Goal: Task Accomplishment & Management: Use online tool/utility

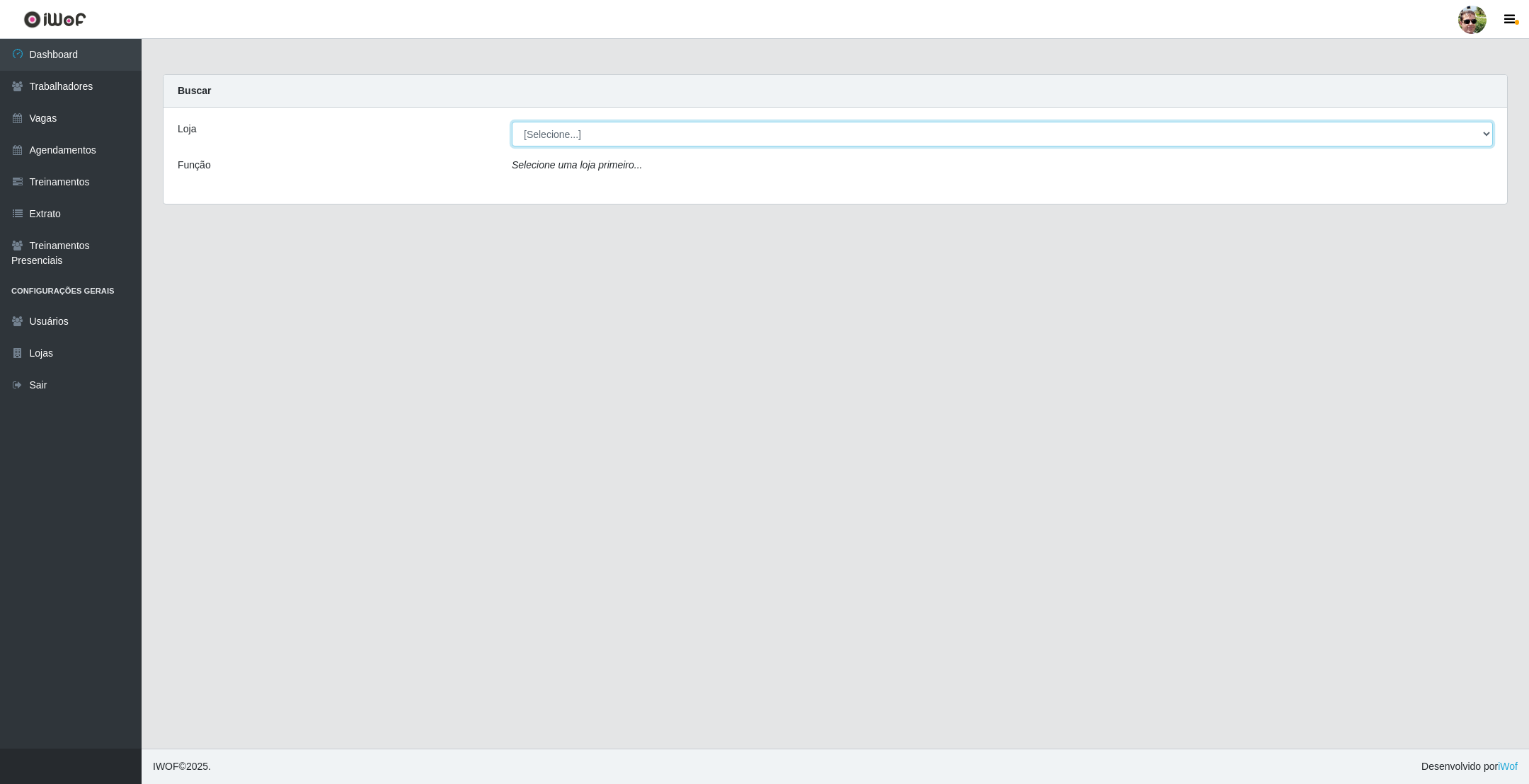
drag, startPoint x: 597, startPoint y: 132, endPoint x: 594, endPoint y: 146, distance: 14.3
click at [597, 132] on select "[Selecione...] [PERSON_NAME] Supermercado - Gurinhém" at bounding box center [1003, 134] width 981 height 25
select select "176"
click at [512, 122] on select "[Selecione...] [PERSON_NAME] Supermercado - Gurinhém" at bounding box center [1003, 134] width 981 height 25
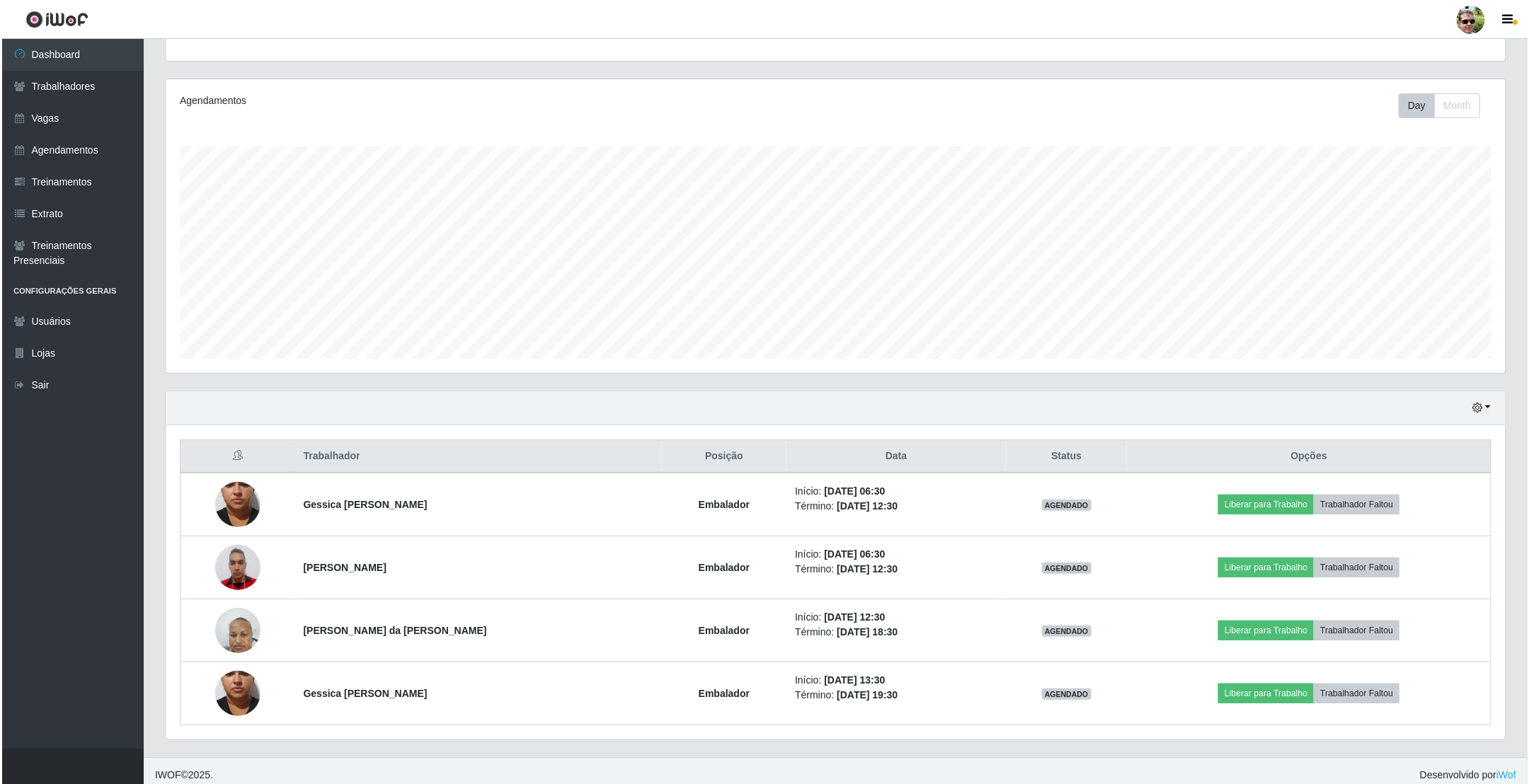
scroll to position [160, 0]
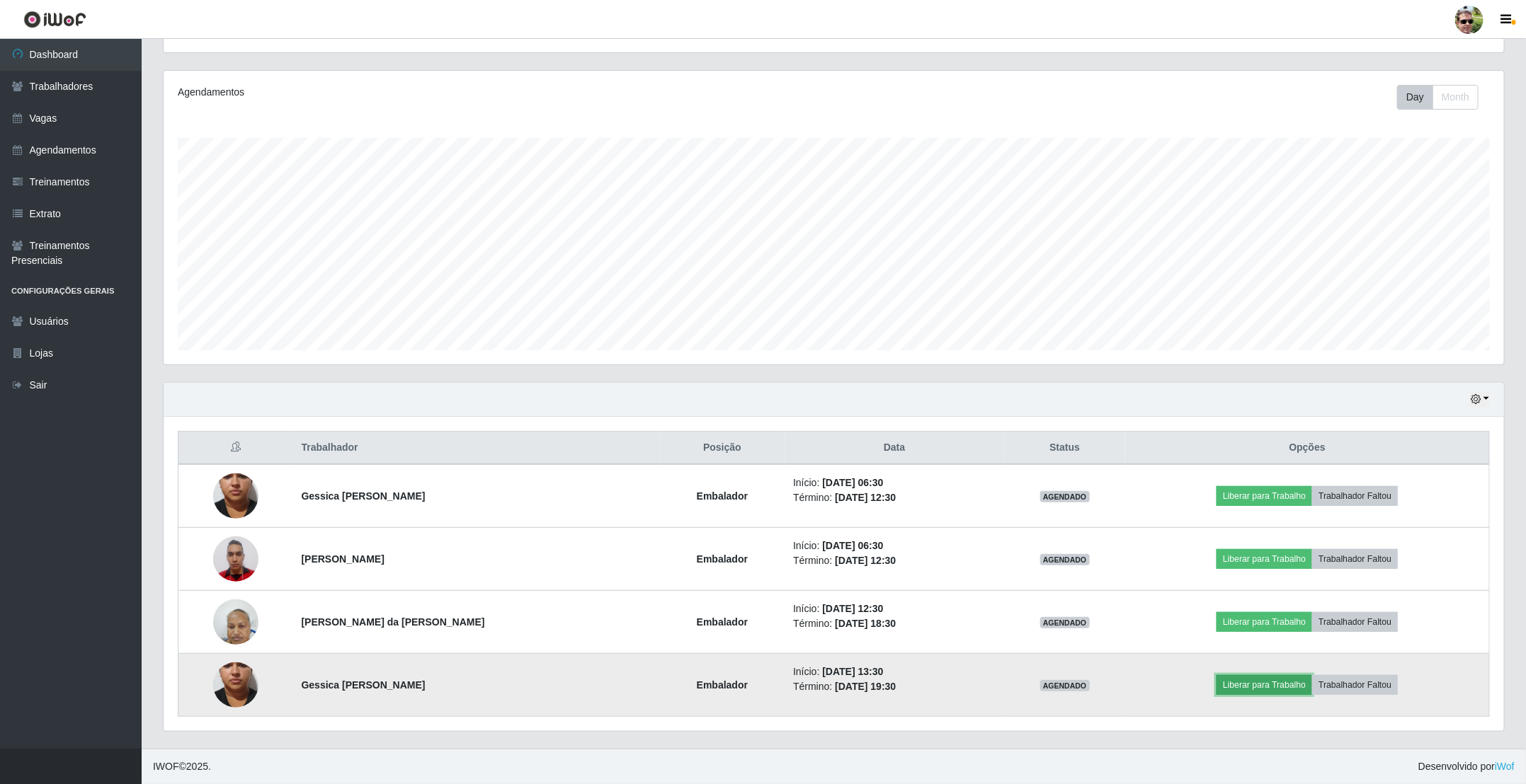
click at [1246, 675] on button "Liberar para Trabalho" at bounding box center [1264, 684] width 96 height 20
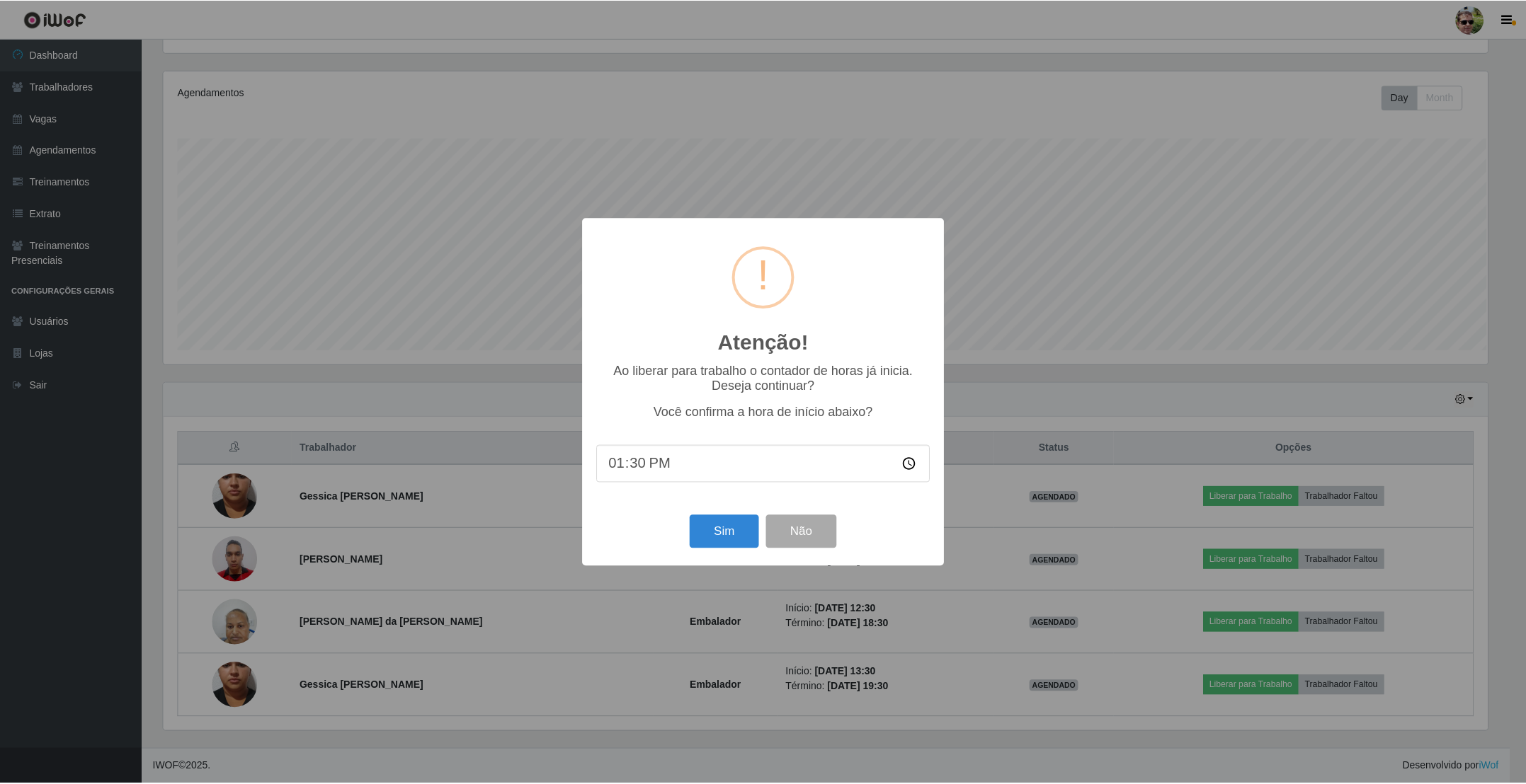
scroll to position [295, 1327]
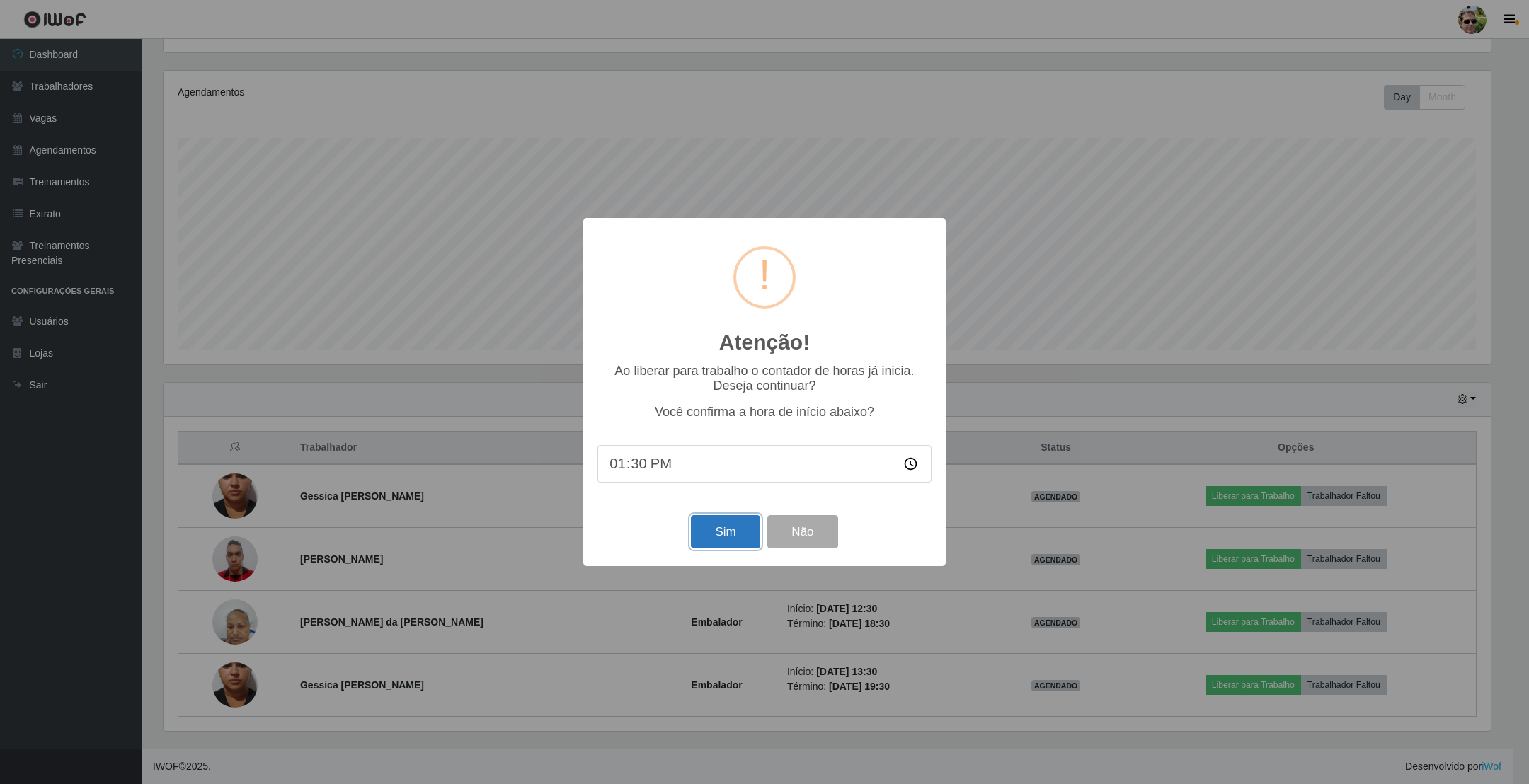
click at [725, 527] on button "Sim" at bounding box center [725, 532] width 69 height 33
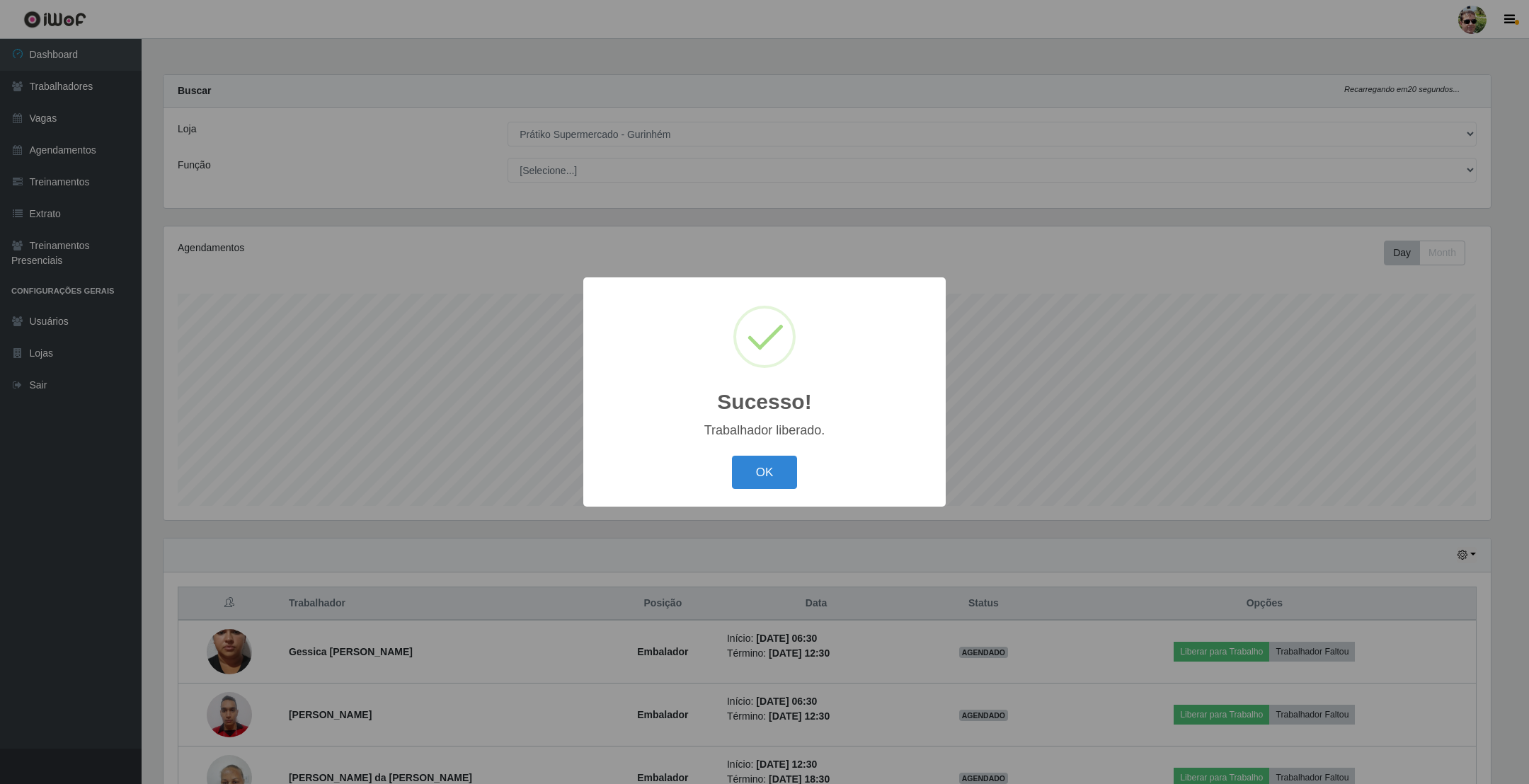
click at [732, 456] on button "OK" at bounding box center [764, 472] width 66 height 33
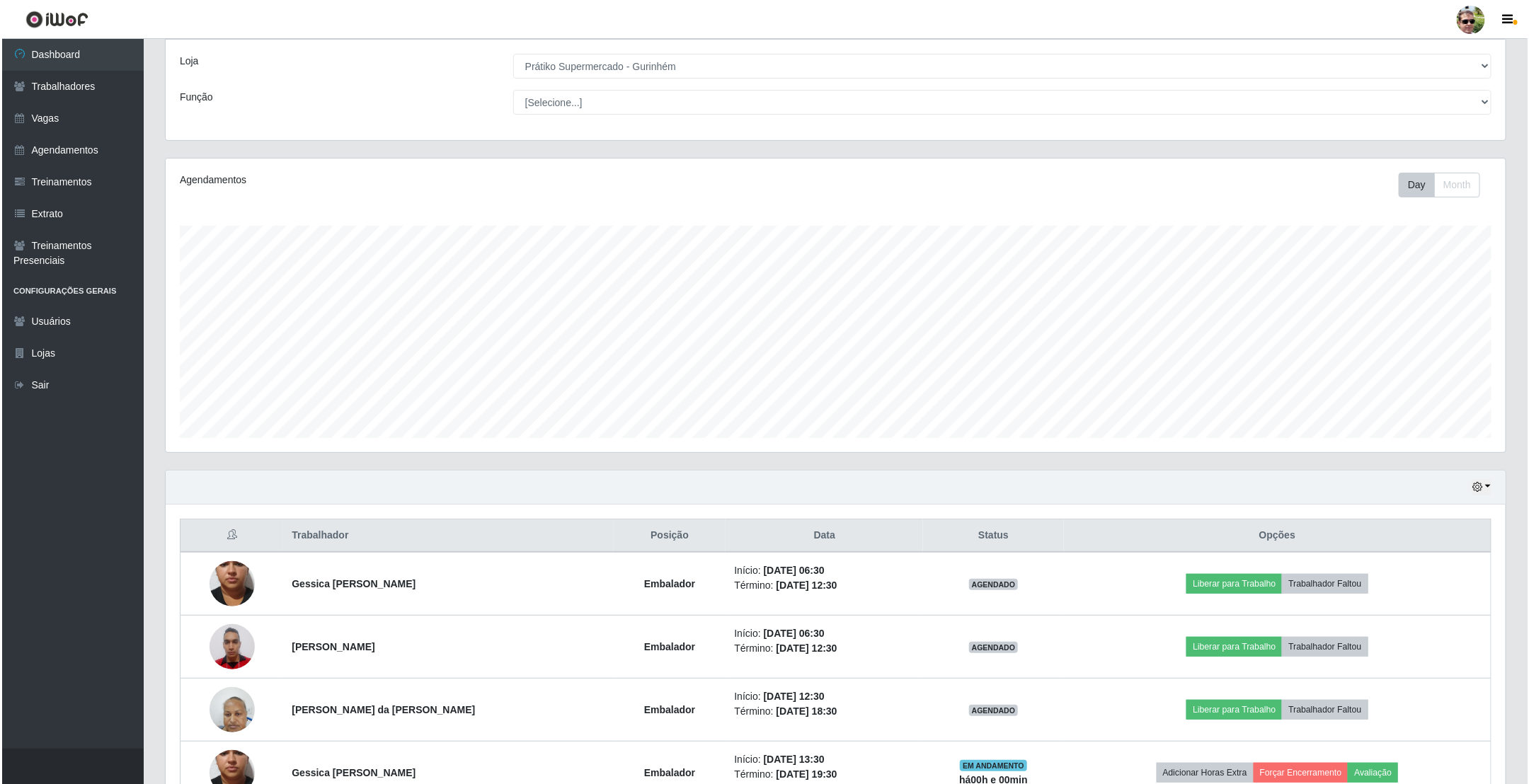
scroll to position [160, 0]
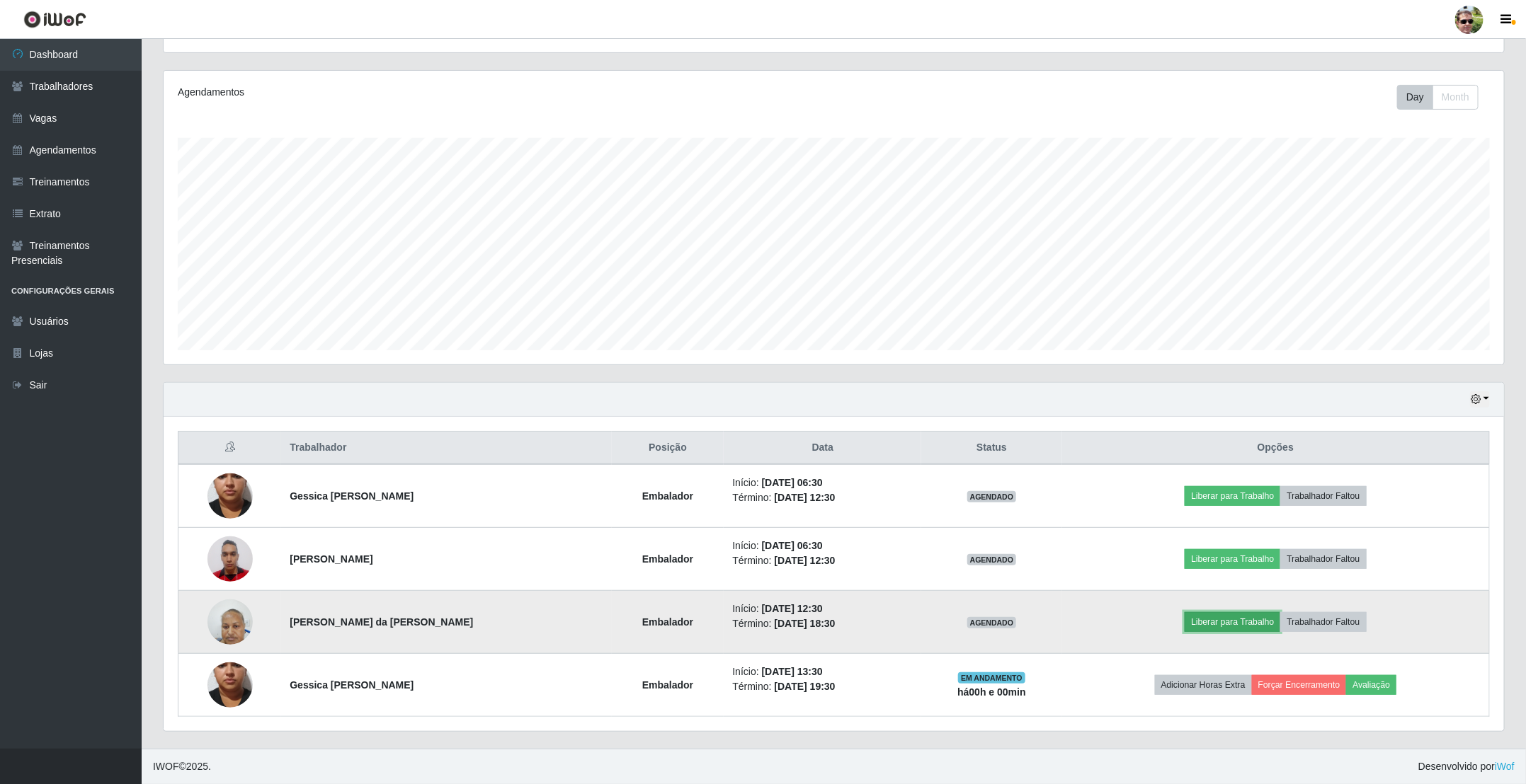
click at [1265, 620] on button "Liberar para Trabalho" at bounding box center [1232, 622] width 96 height 20
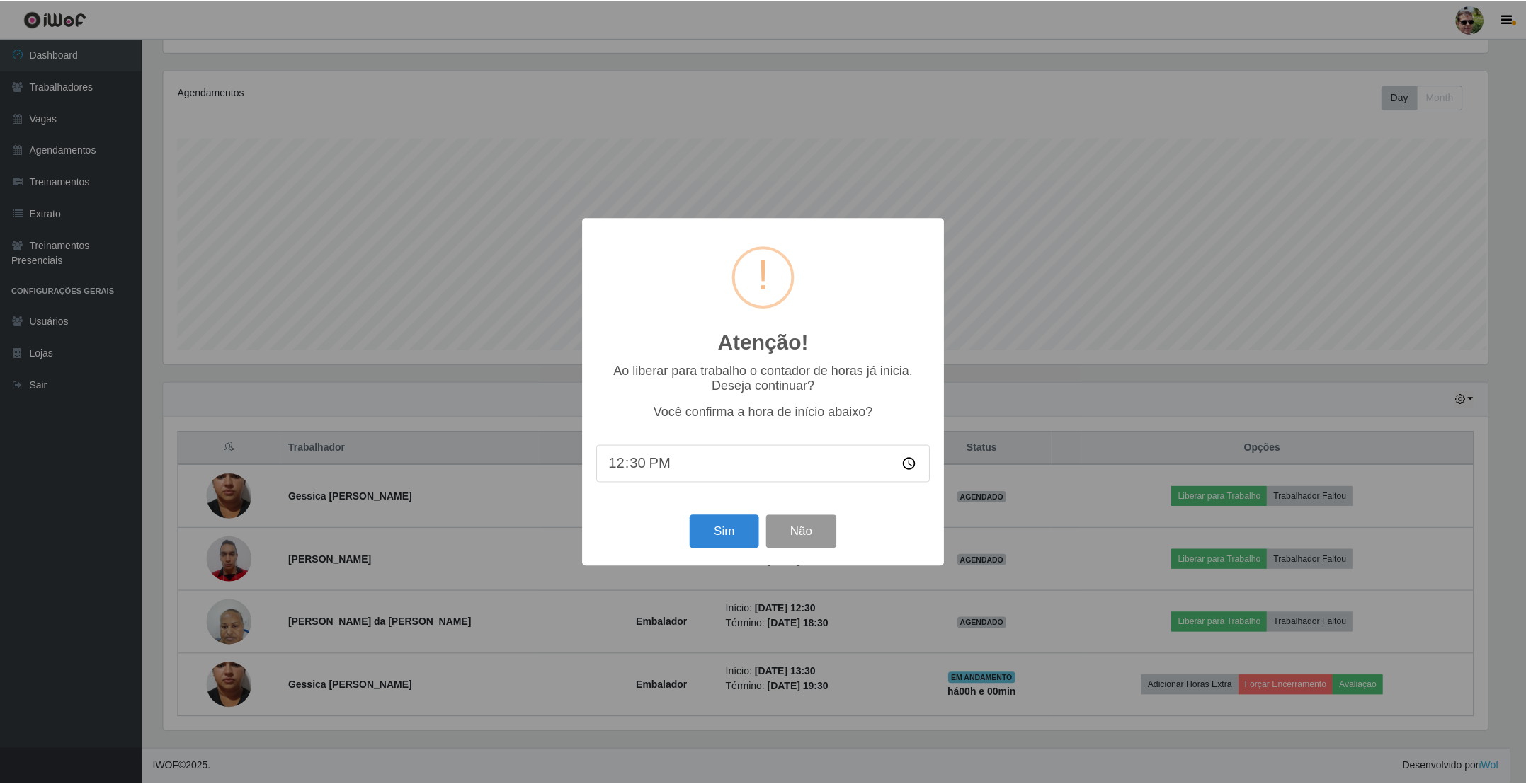
scroll to position [295, 1327]
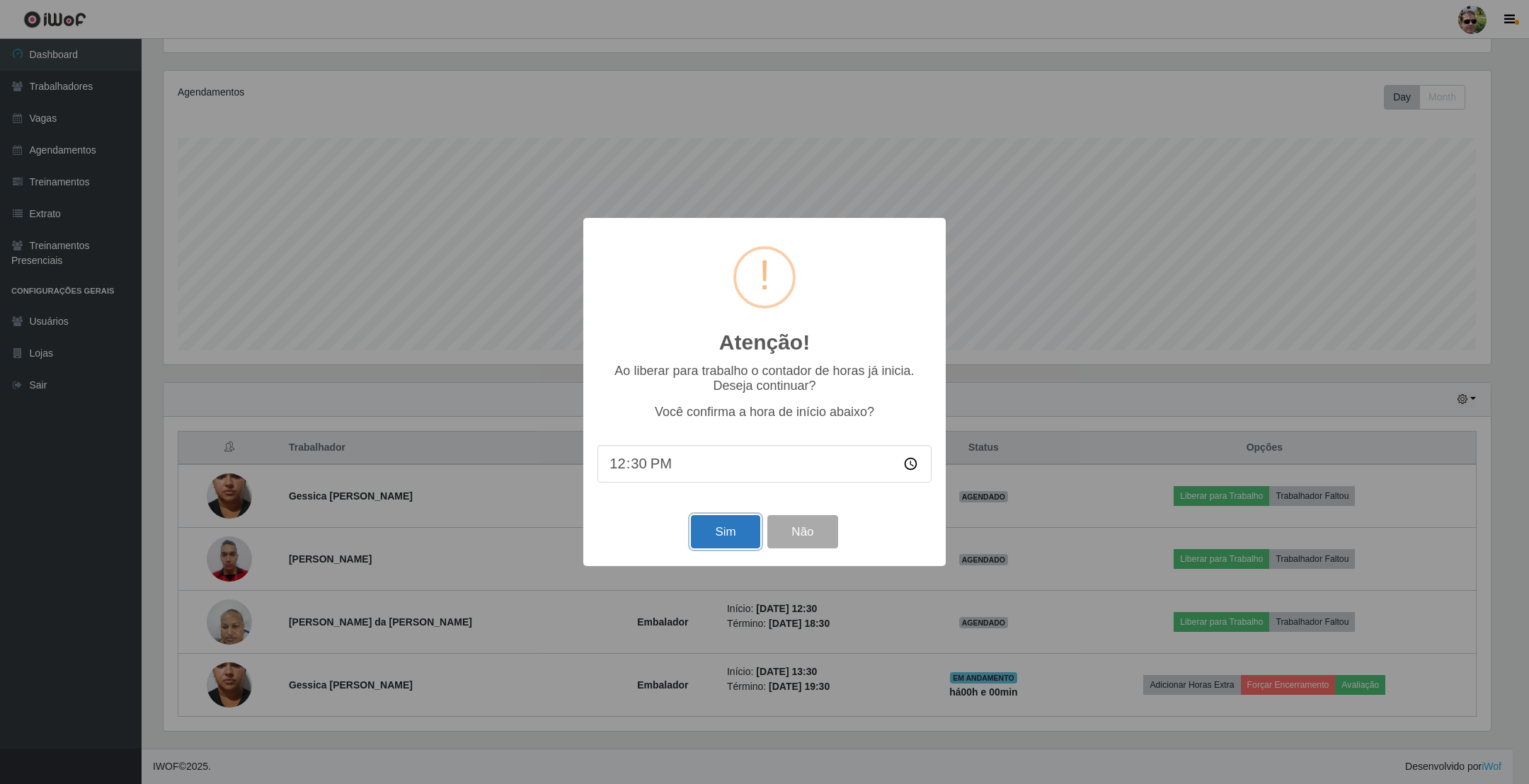
click at [723, 534] on button "Sim" at bounding box center [725, 532] width 69 height 33
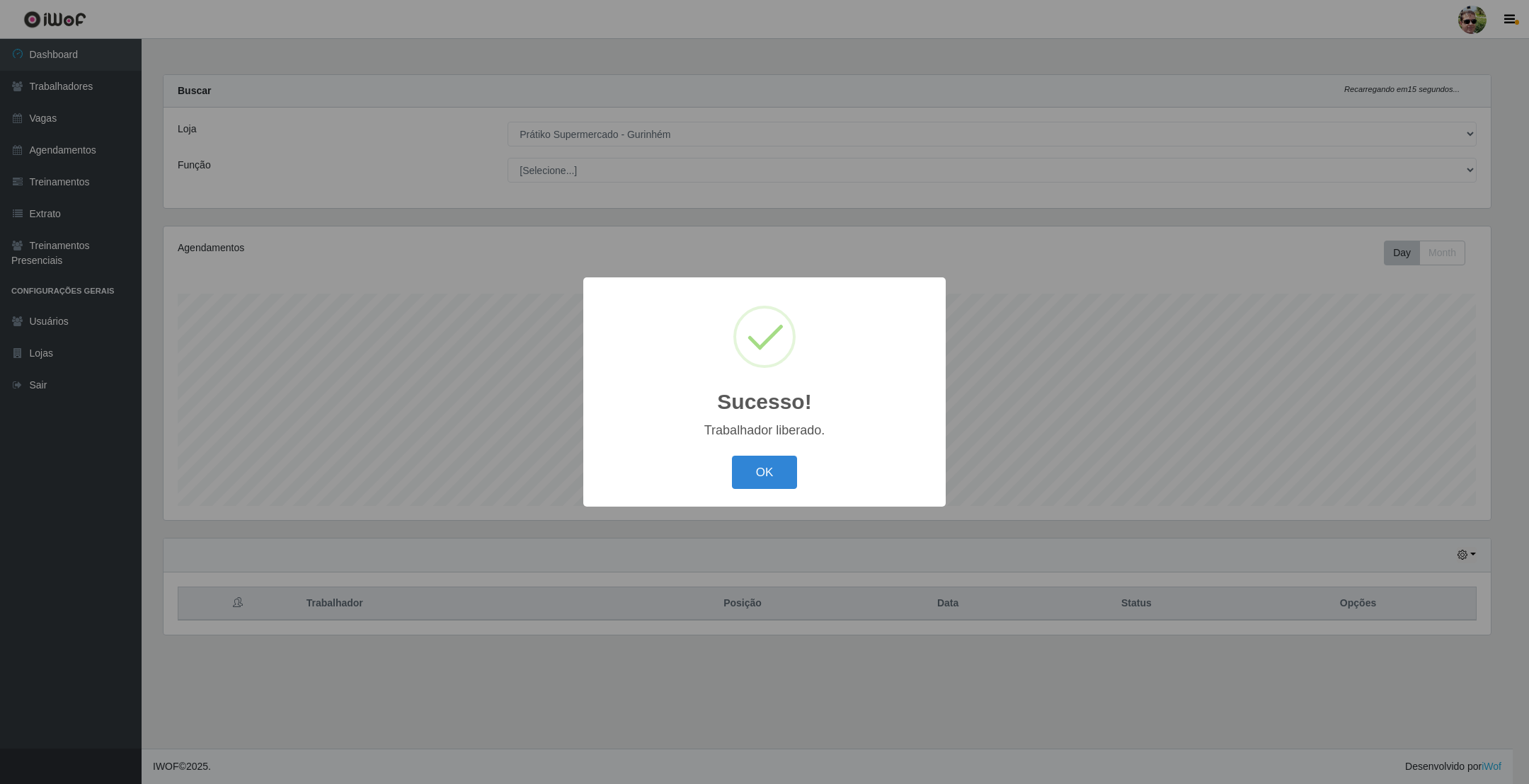
click at [732, 456] on button "OK" at bounding box center [764, 472] width 66 height 33
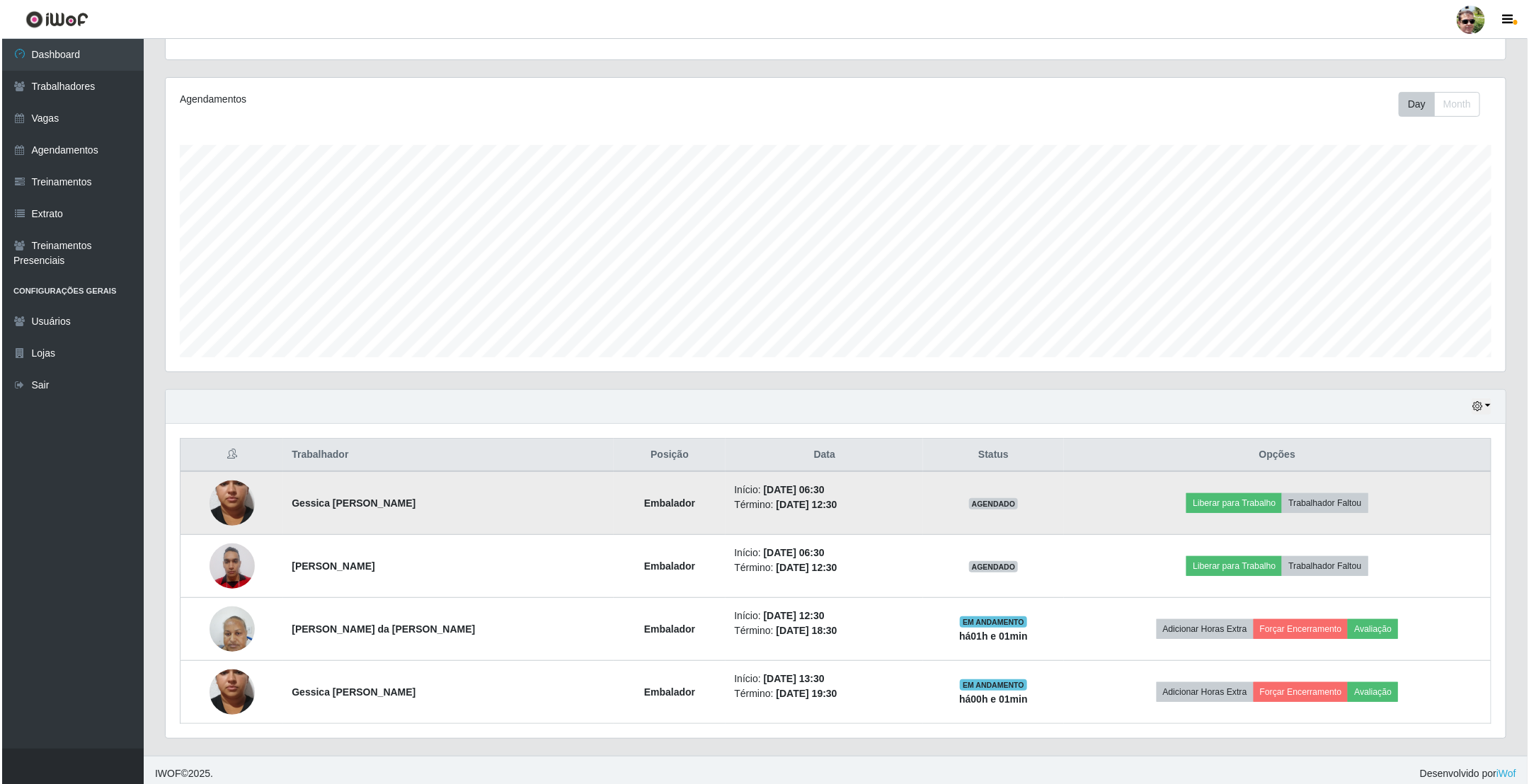
scroll to position [160, 0]
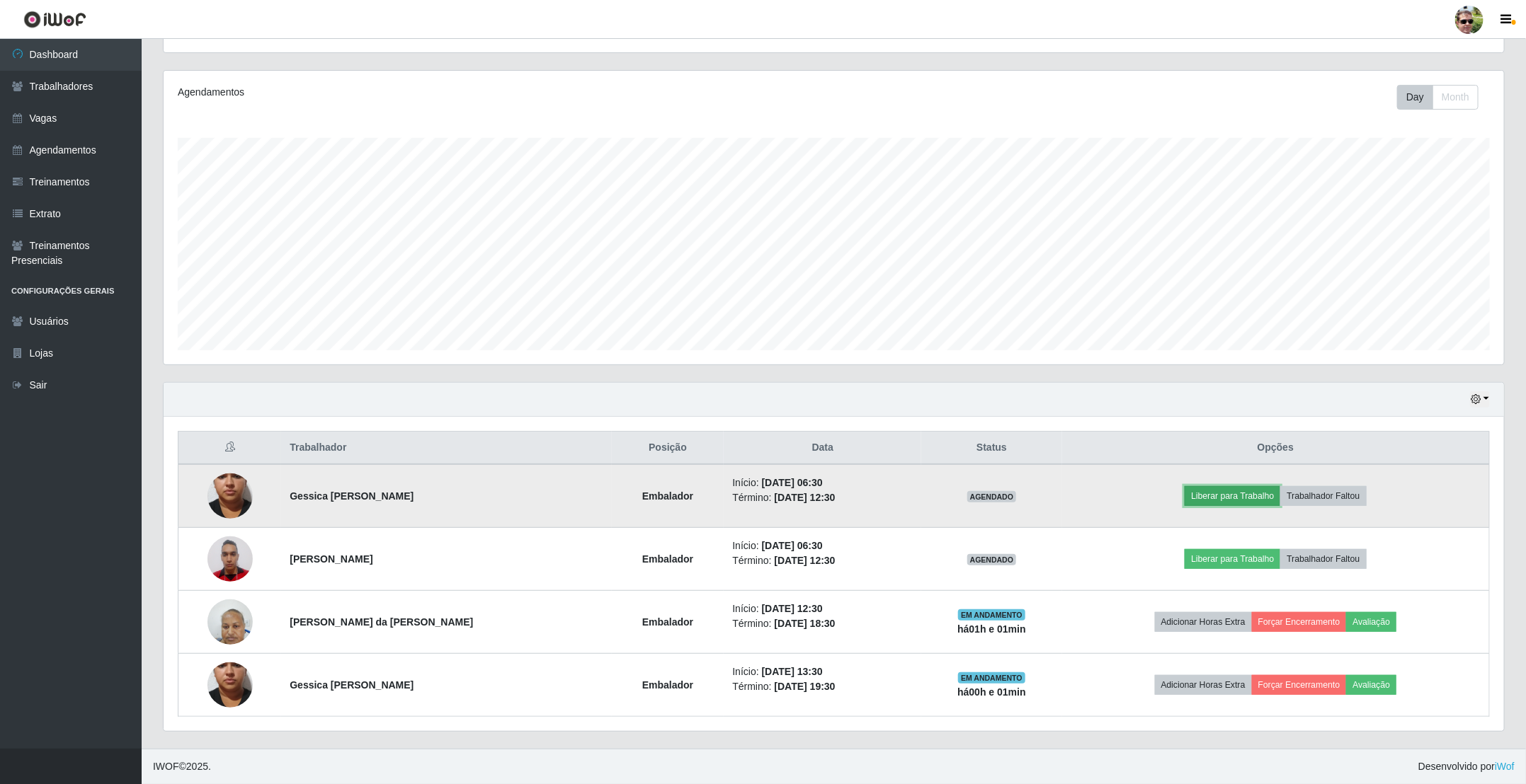
click at [1213, 487] on button "Liberar para Trabalho" at bounding box center [1232, 496] width 96 height 20
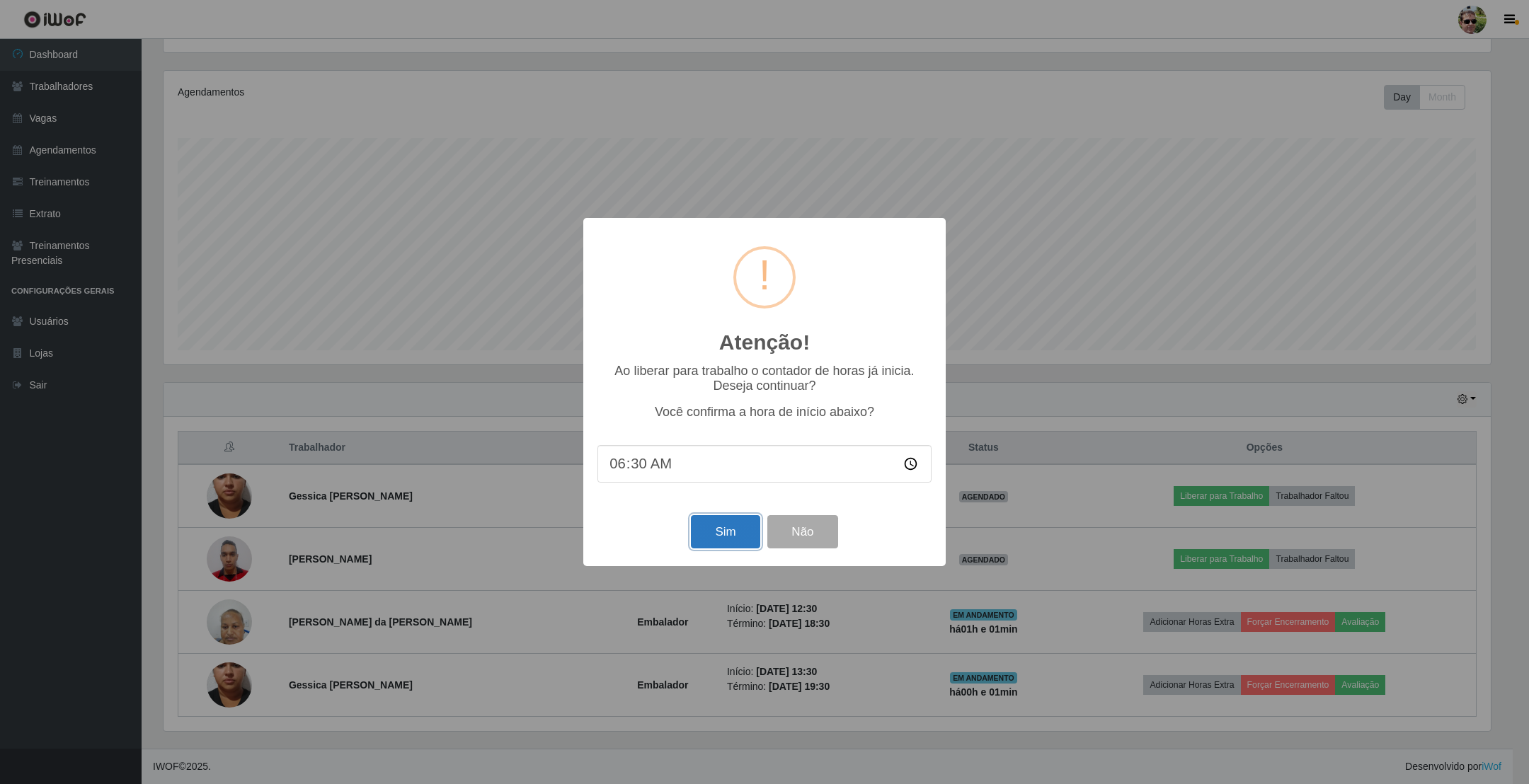
click at [710, 540] on button "Sim" at bounding box center [725, 532] width 69 height 33
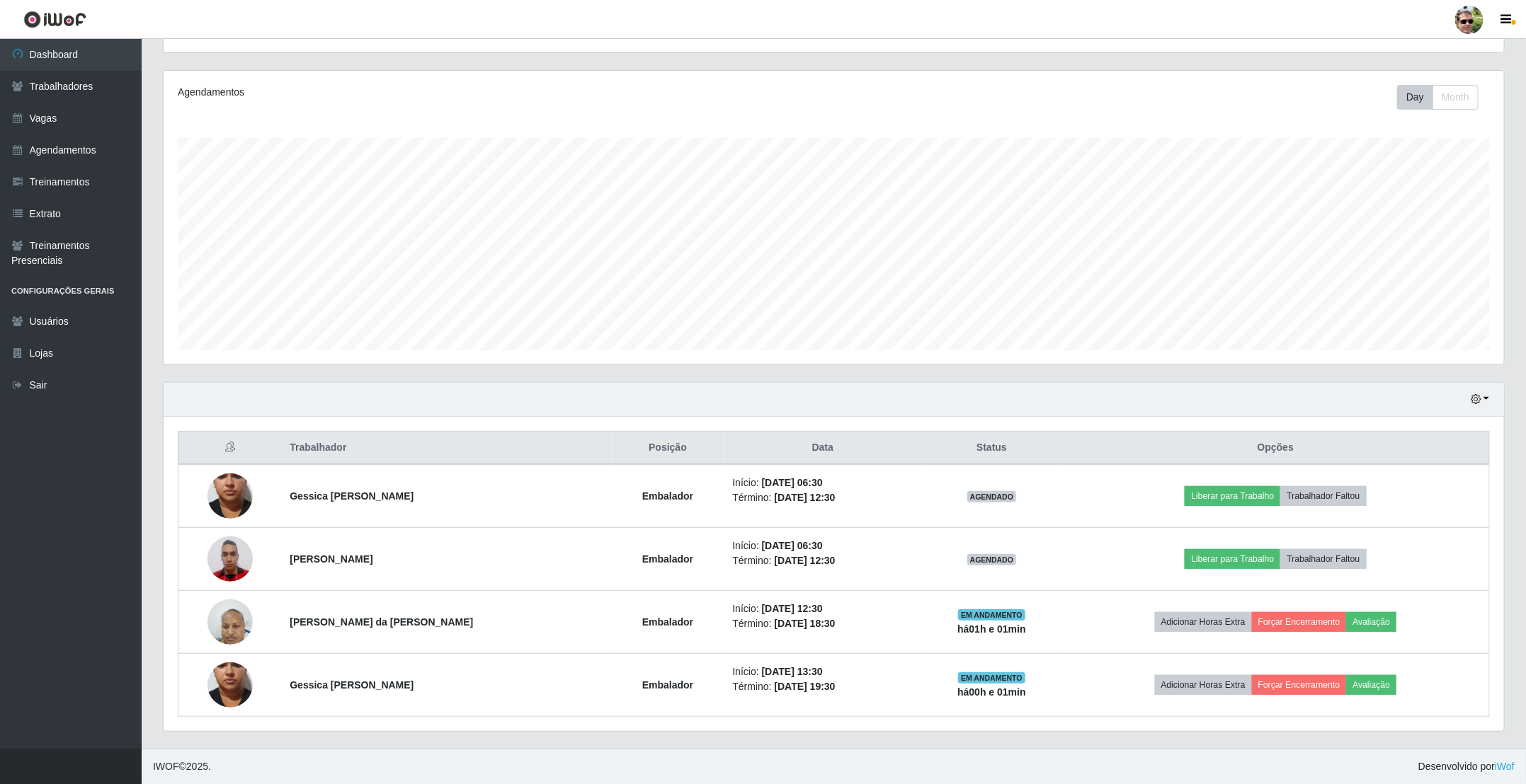
scroll to position [0, 0]
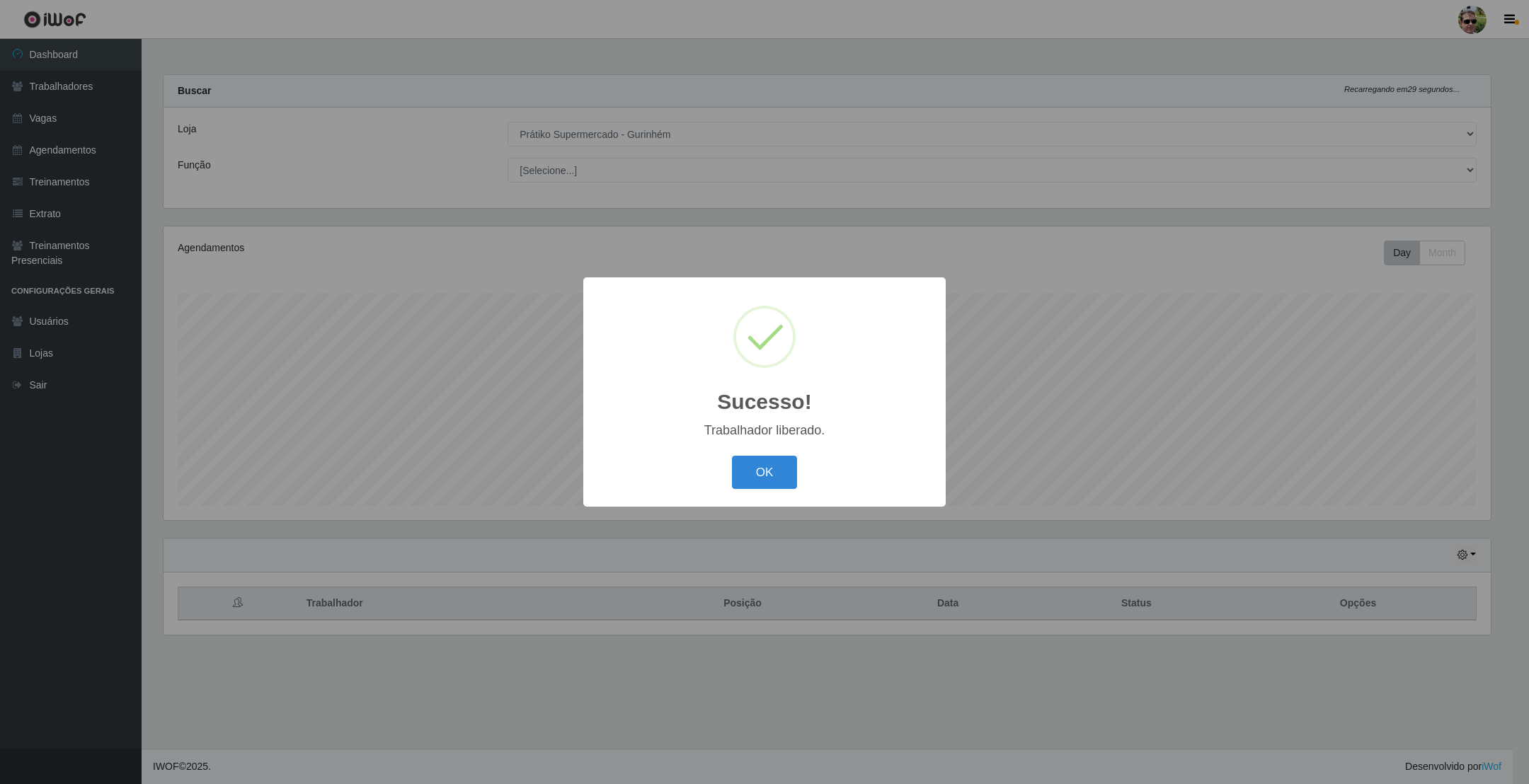
click at [732, 456] on button "OK" at bounding box center [764, 472] width 66 height 33
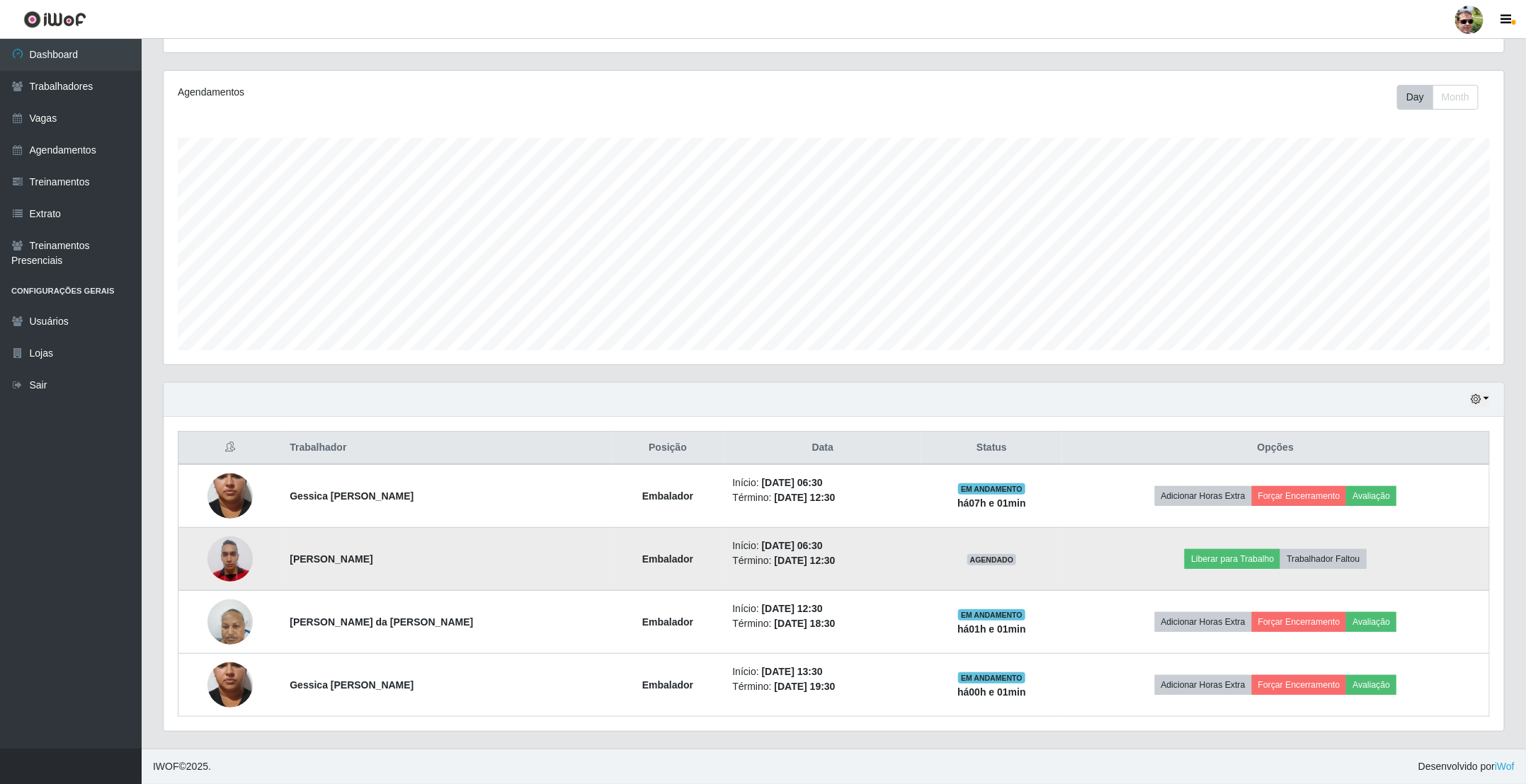
click at [1220, 543] on td "Liberar para Trabalho Trabalhador Faltou" at bounding box center [1276, 559] width 427 height 63
click at [1222, 550] on button "Liberar para Trabalho" at bounding box center [1232, 559] width 96 height 20
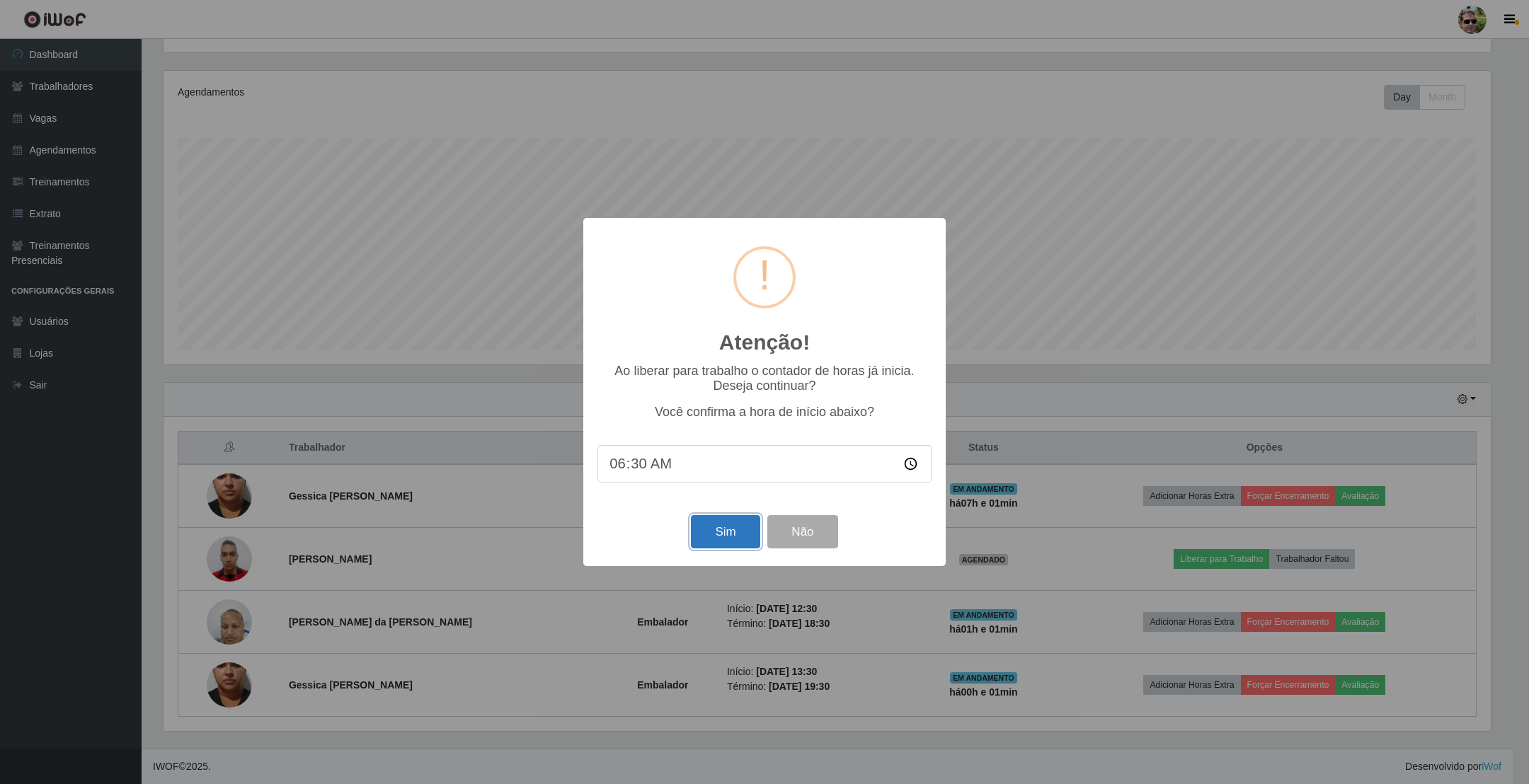
click at [712, 523] on button "Sim" at bounding box center [725, 532] width 69 height 33
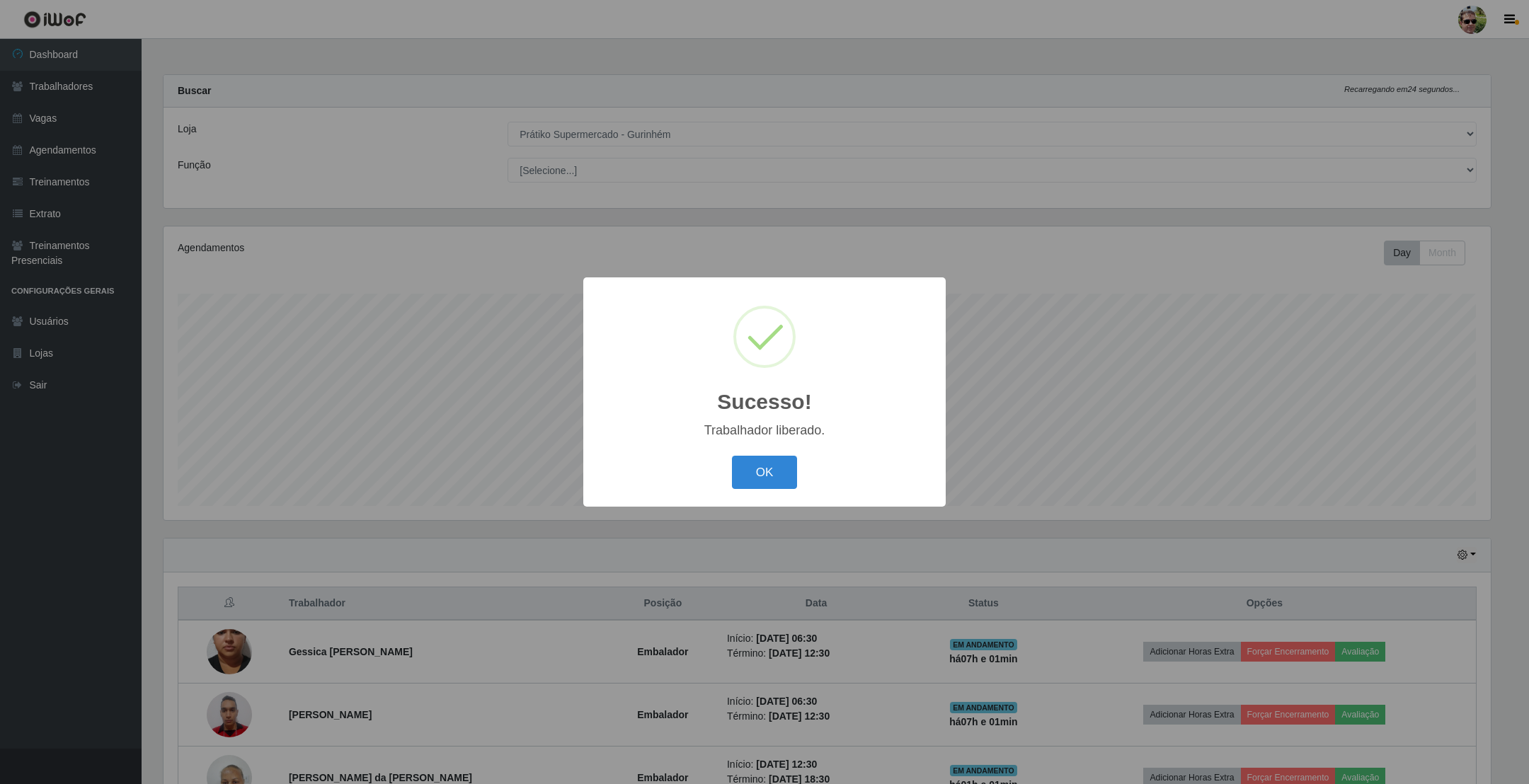
click at [732, 456] on button "OK" at bounding box center [764, 472] width 66 height 33
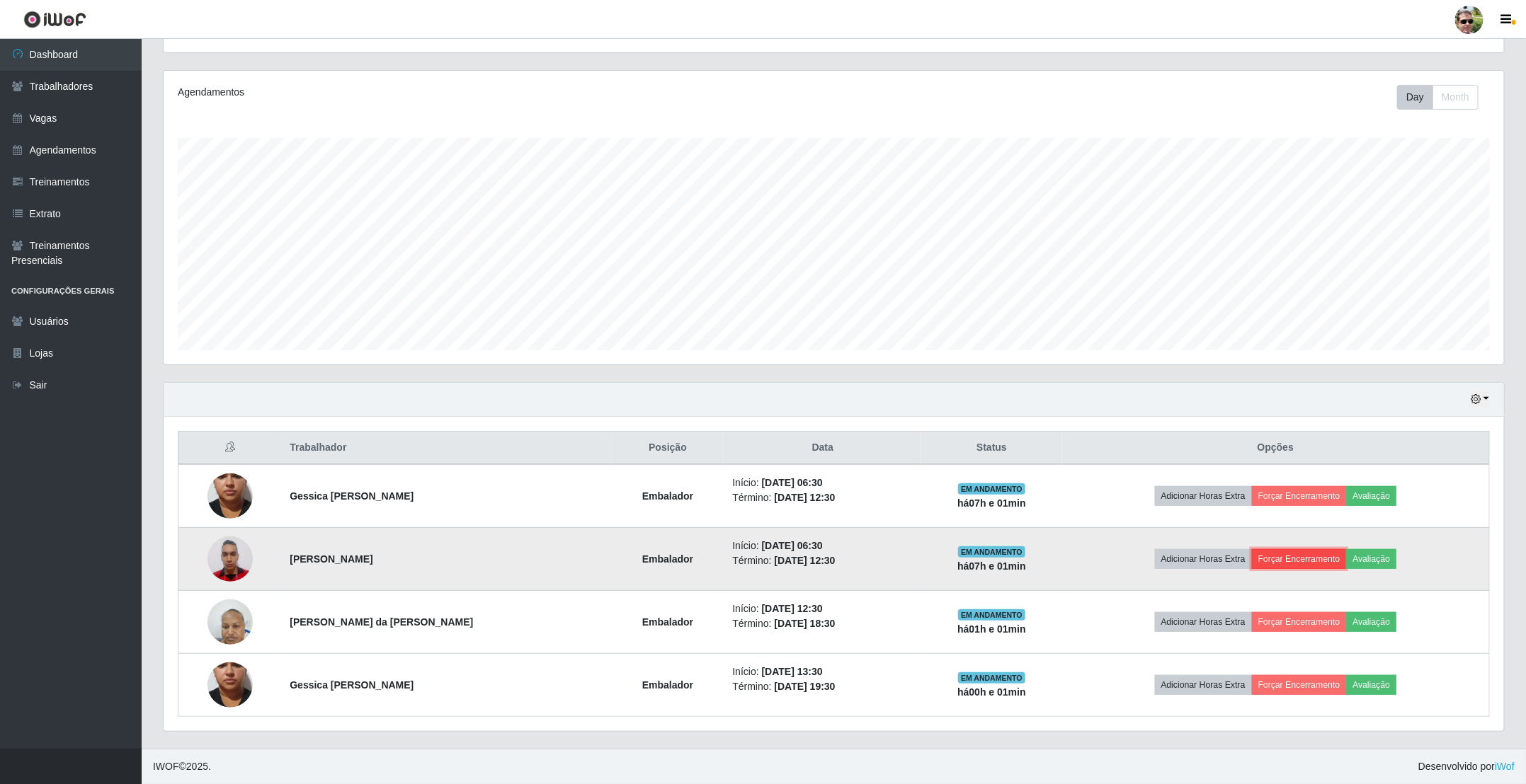
click at [1305, 559] on button "Forçar Encerramento" at bounding box center [1300, 559] width 95 height 20
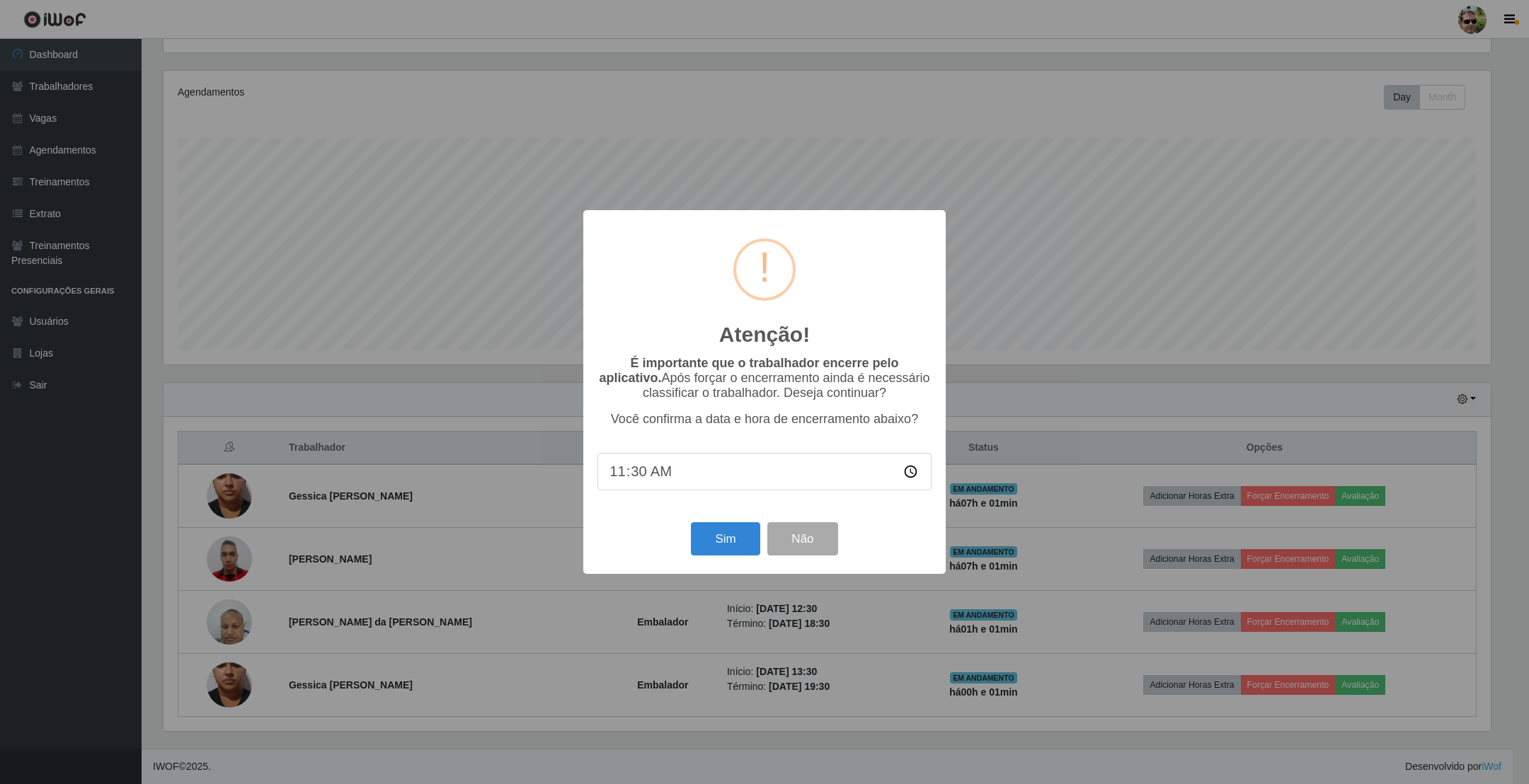
type input "11:00"
click at [720, 542] on button "Sim" at bounding box center [725, 539] width 69 height 33
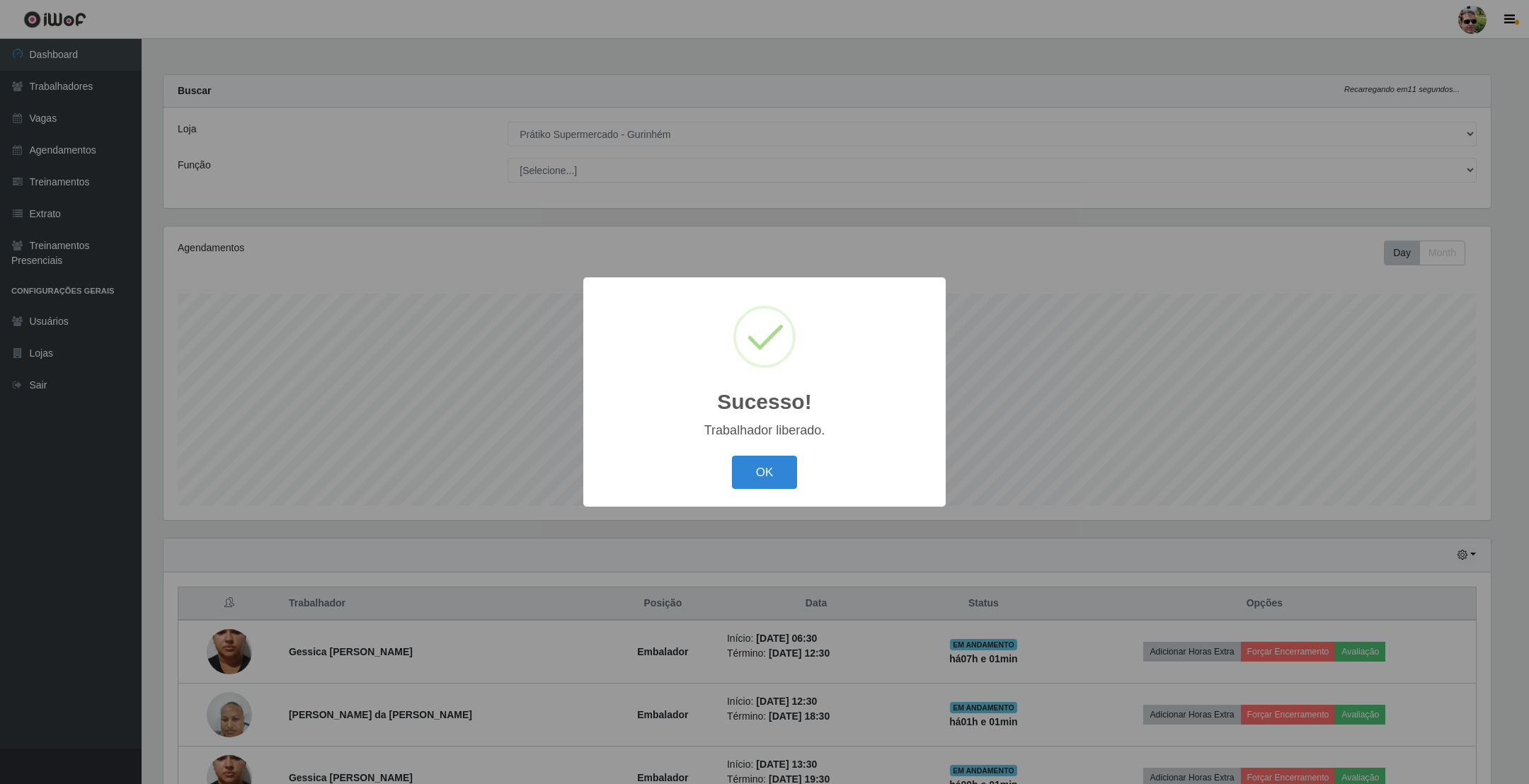
click at [732, 456] on button "OK" at bounding box center [764, 472] width 66 height 33
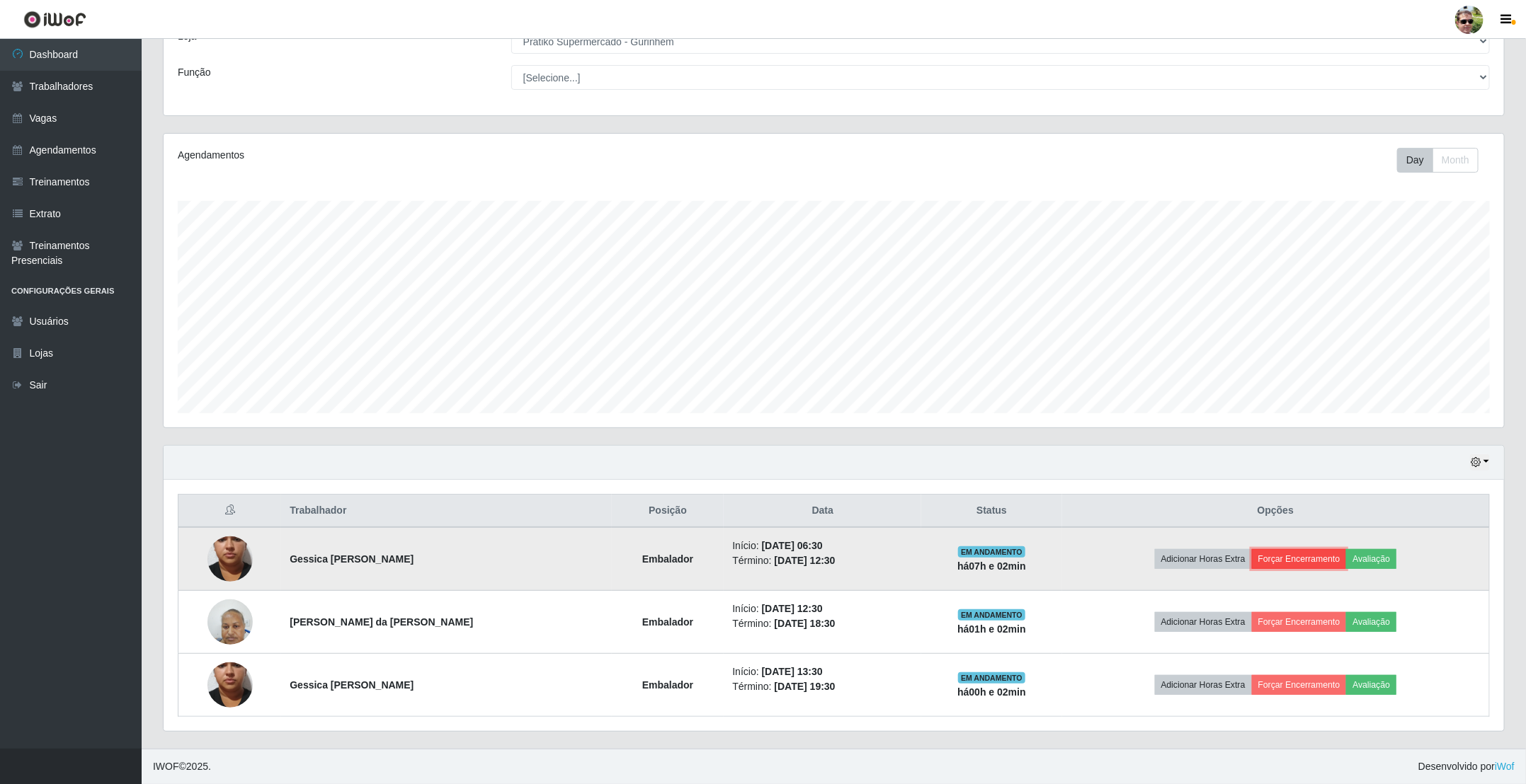
click at [1302, 554] on button "Forçar Encerramento" at bounding box center [1300, 559] width 95 height 20
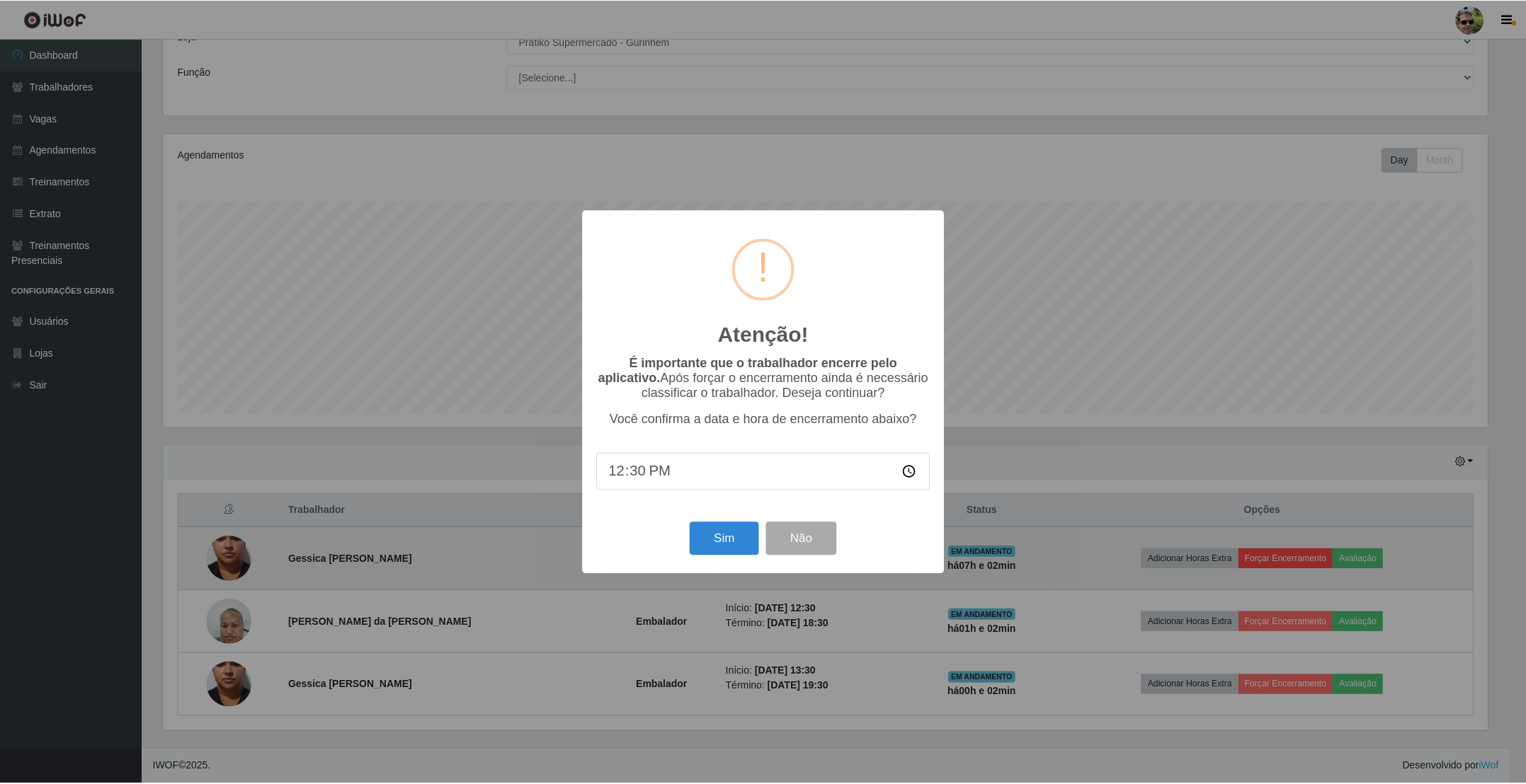
scroll to position [295, 1327]
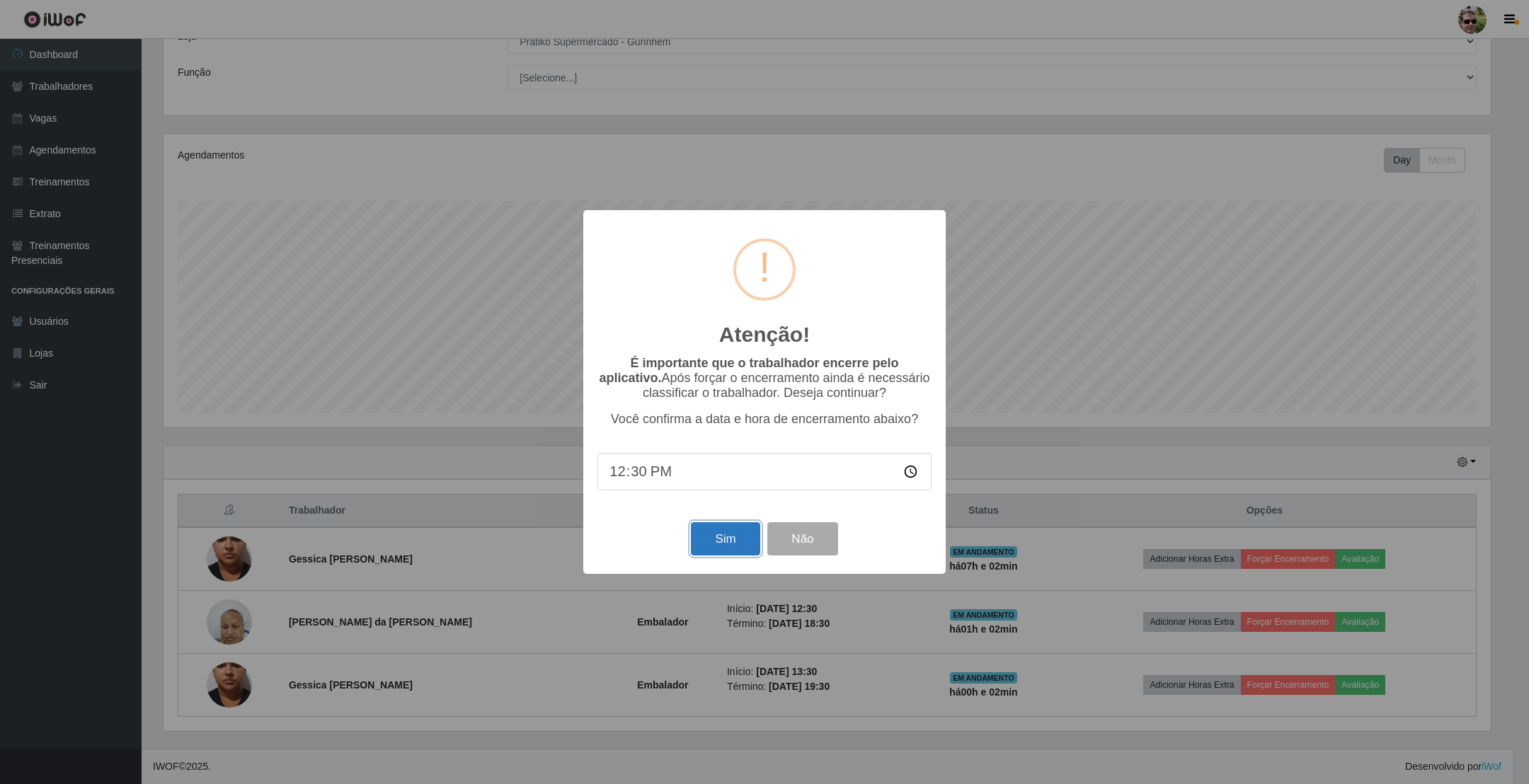
click at [711, 550] on button "Sim" at bounding box center [725, 539] width 69 height 33
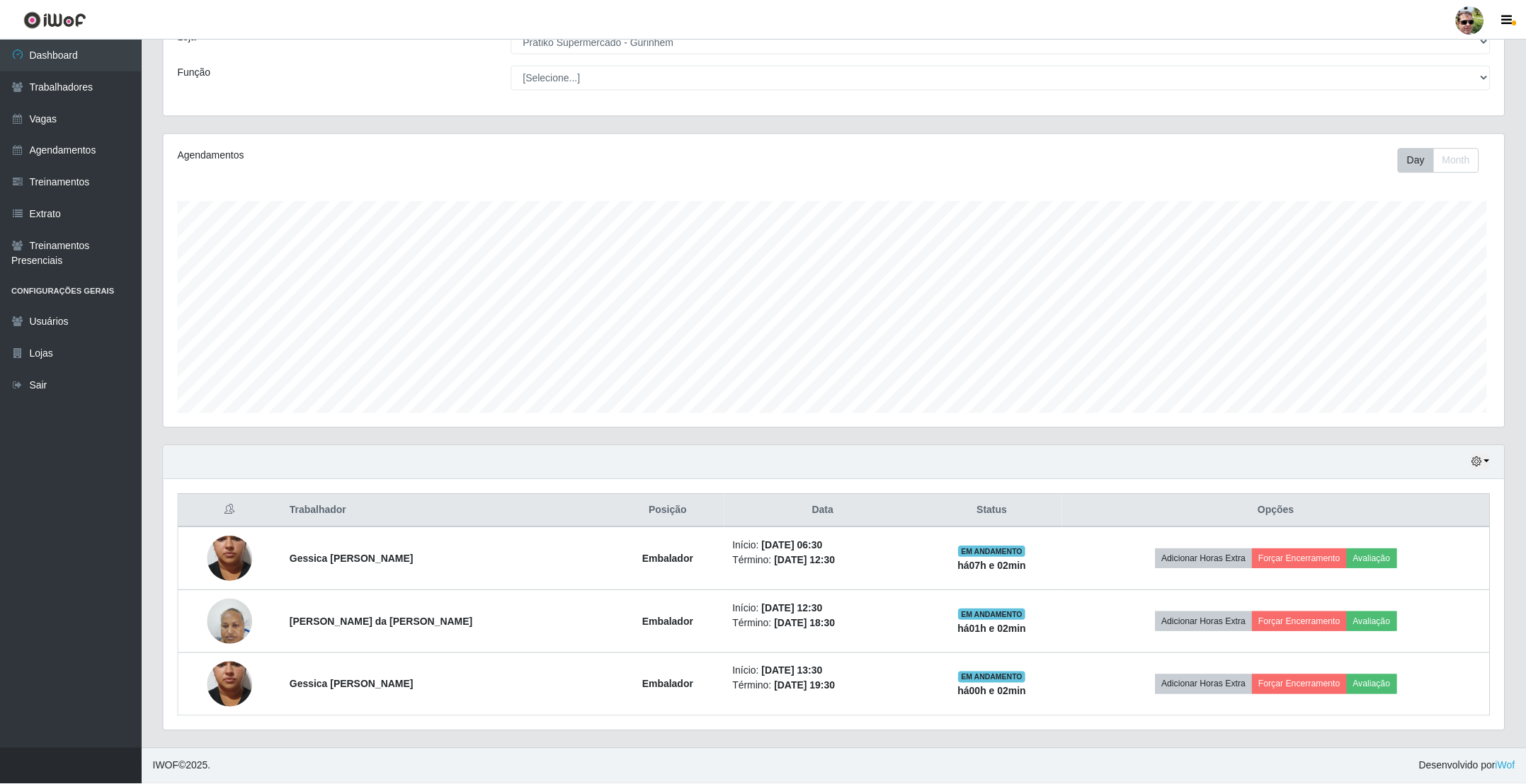
scroll to position [295, 1339]
click at [1252, 549] on button "Forçar Encerramento" at bounding box center [1300, 559] width 95 height 20
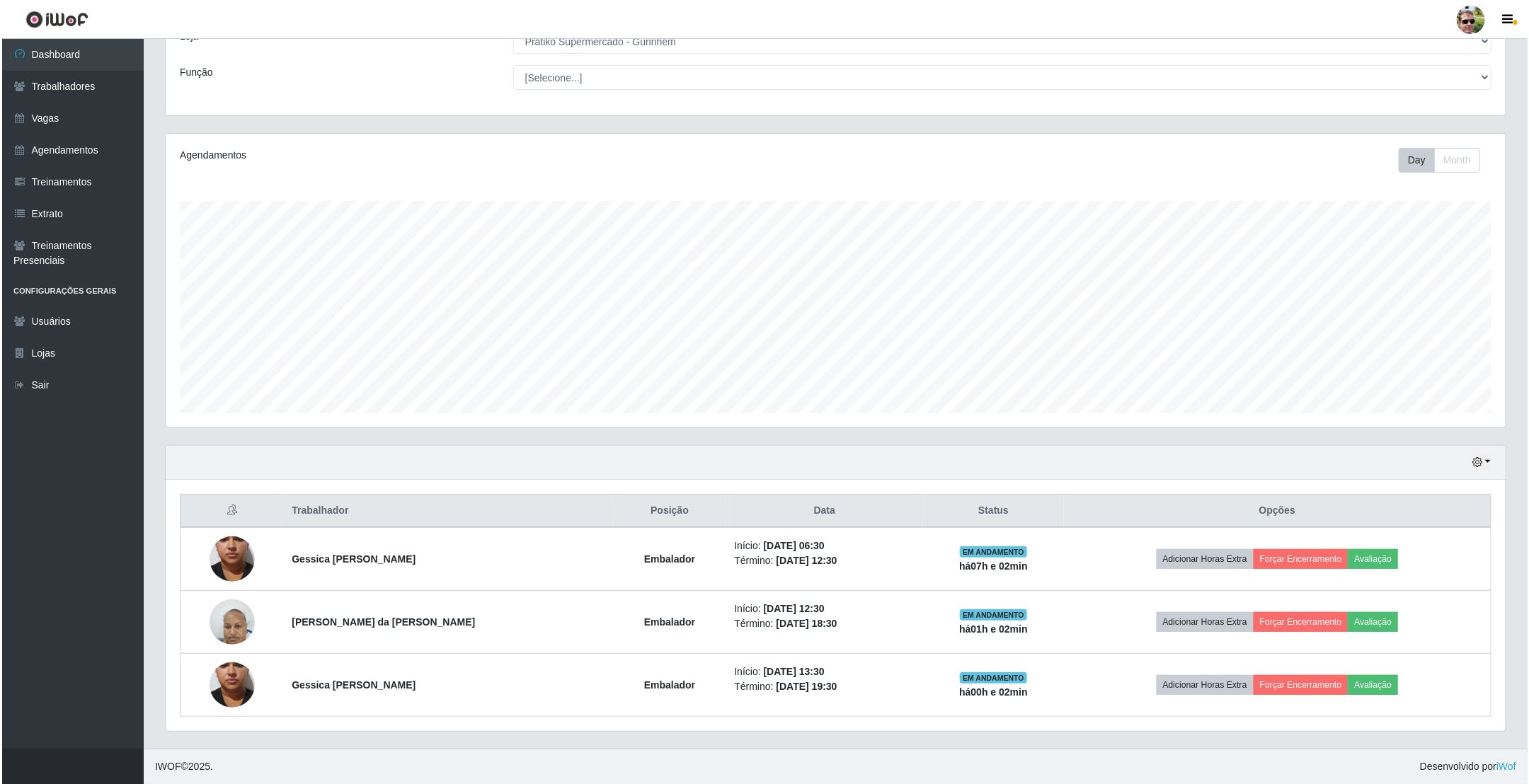
scroll to position [295, 1327]
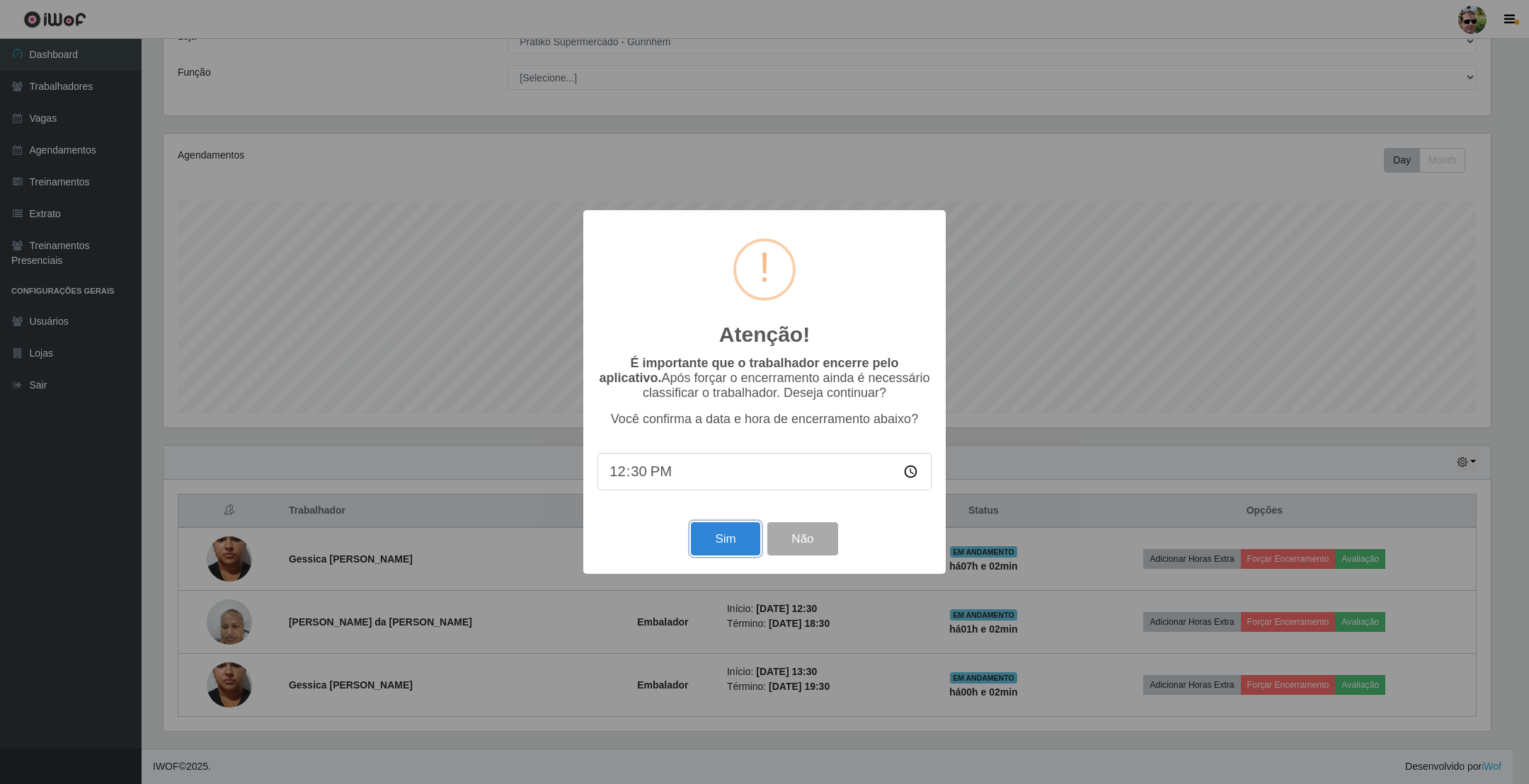
click at [711, 550] on button "Sim" at bounding box center [725, 539] width 69 height 33
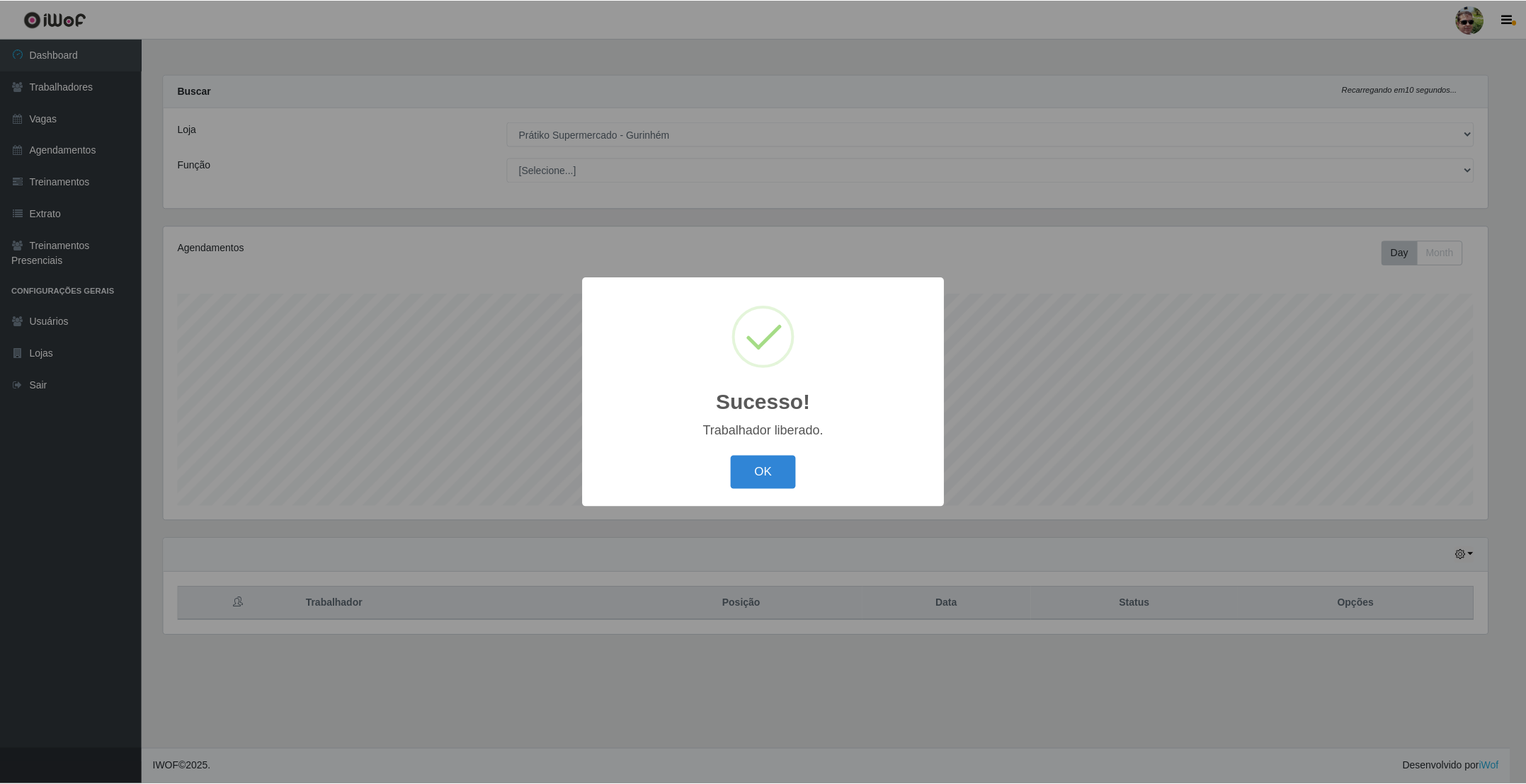
scroll to position [707456, 706758]
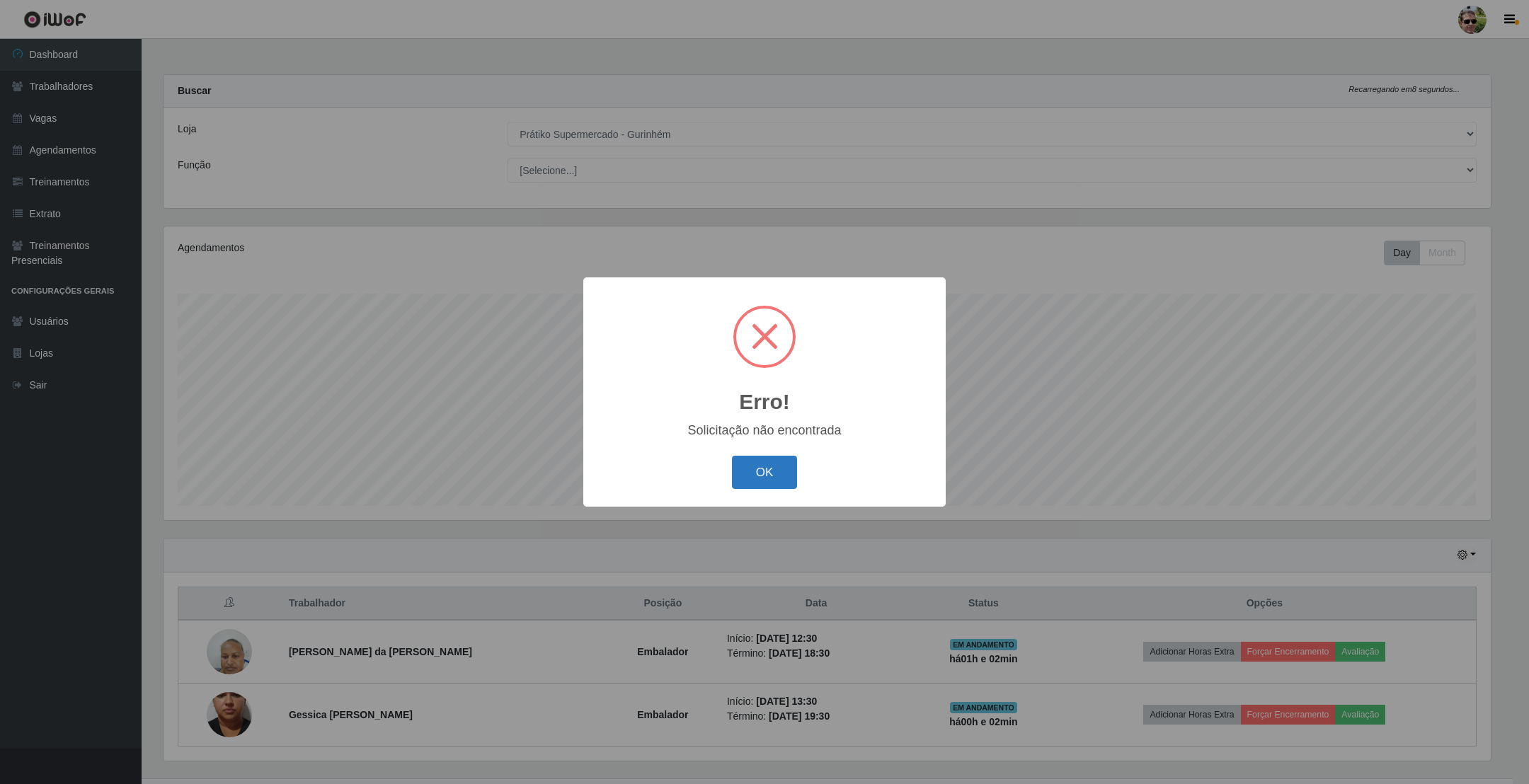
click at [767, 473] on button "OK" at bounding box center [764, 472] width 66 height 33
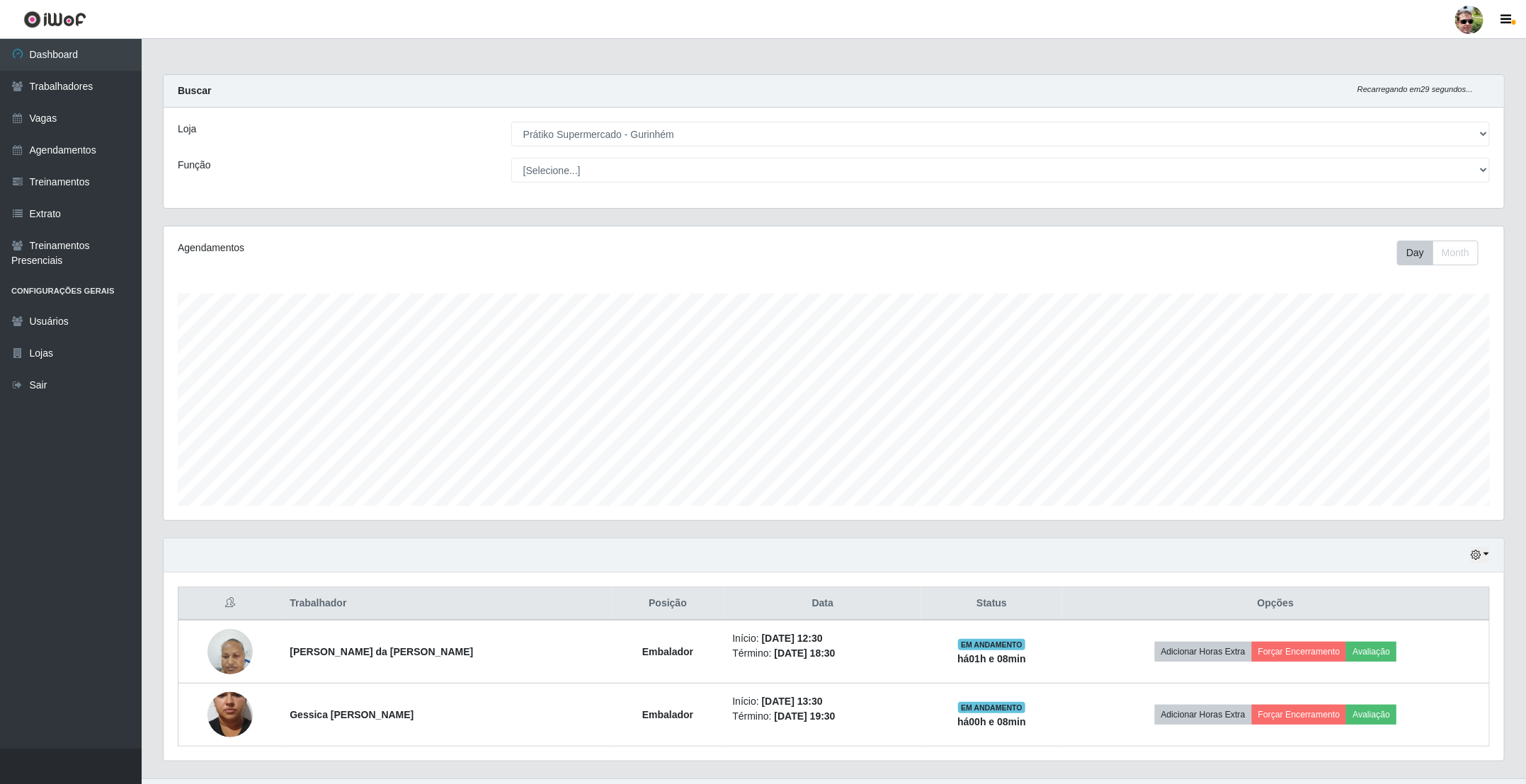
scroll to position [34, 0]
